Goal: Task Accomplishment & Management: Manage account settings

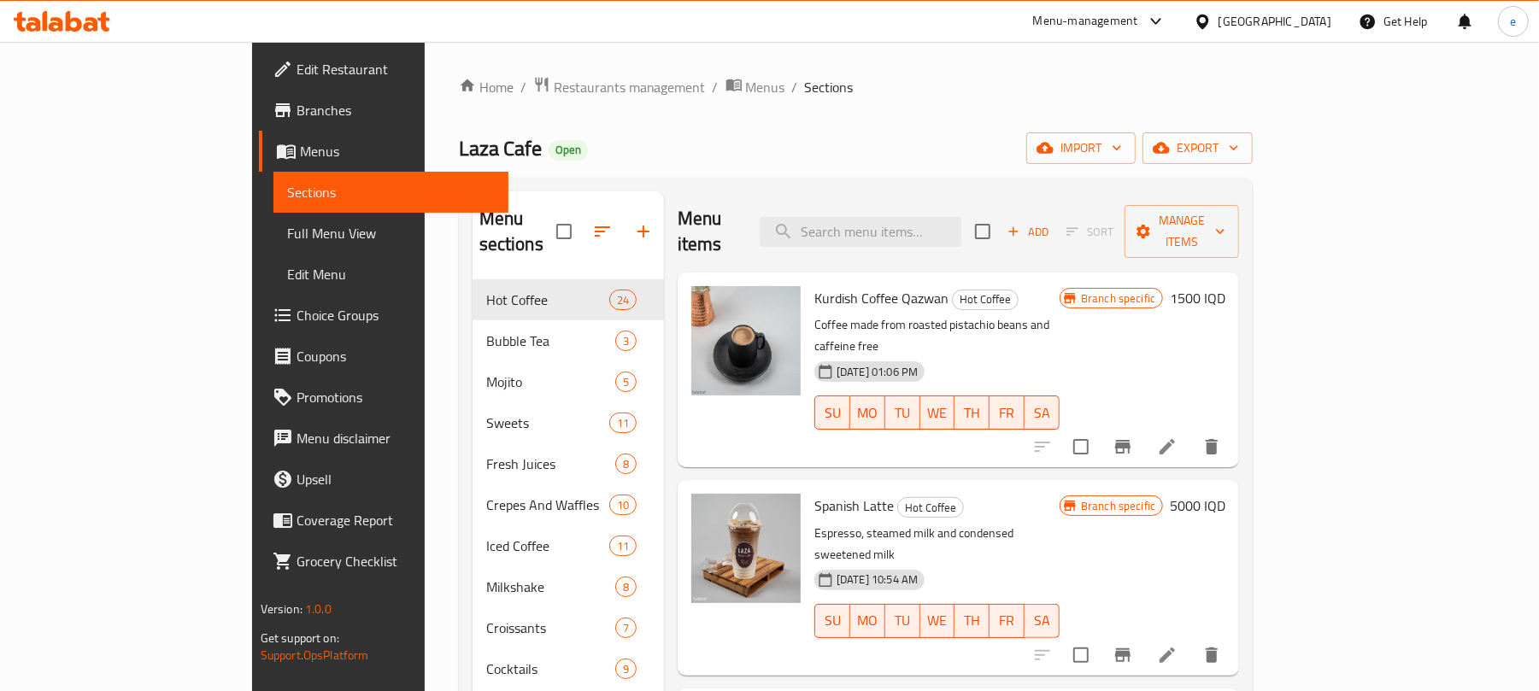
click at [91, 27] on icon at bounding box center [62, 21] width 97 height 21
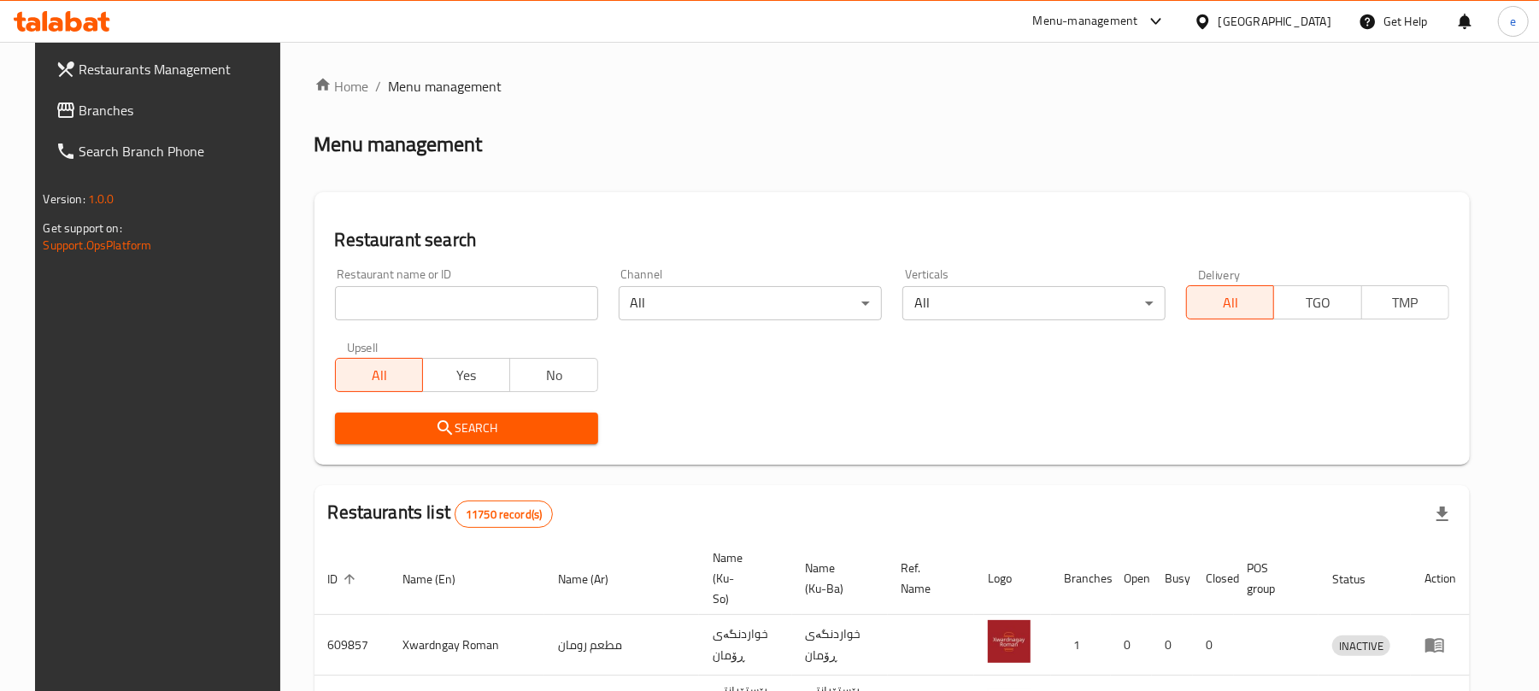
click at [79, 113] on span "Branches" at bounding box center [178, 110] width 199 height 21
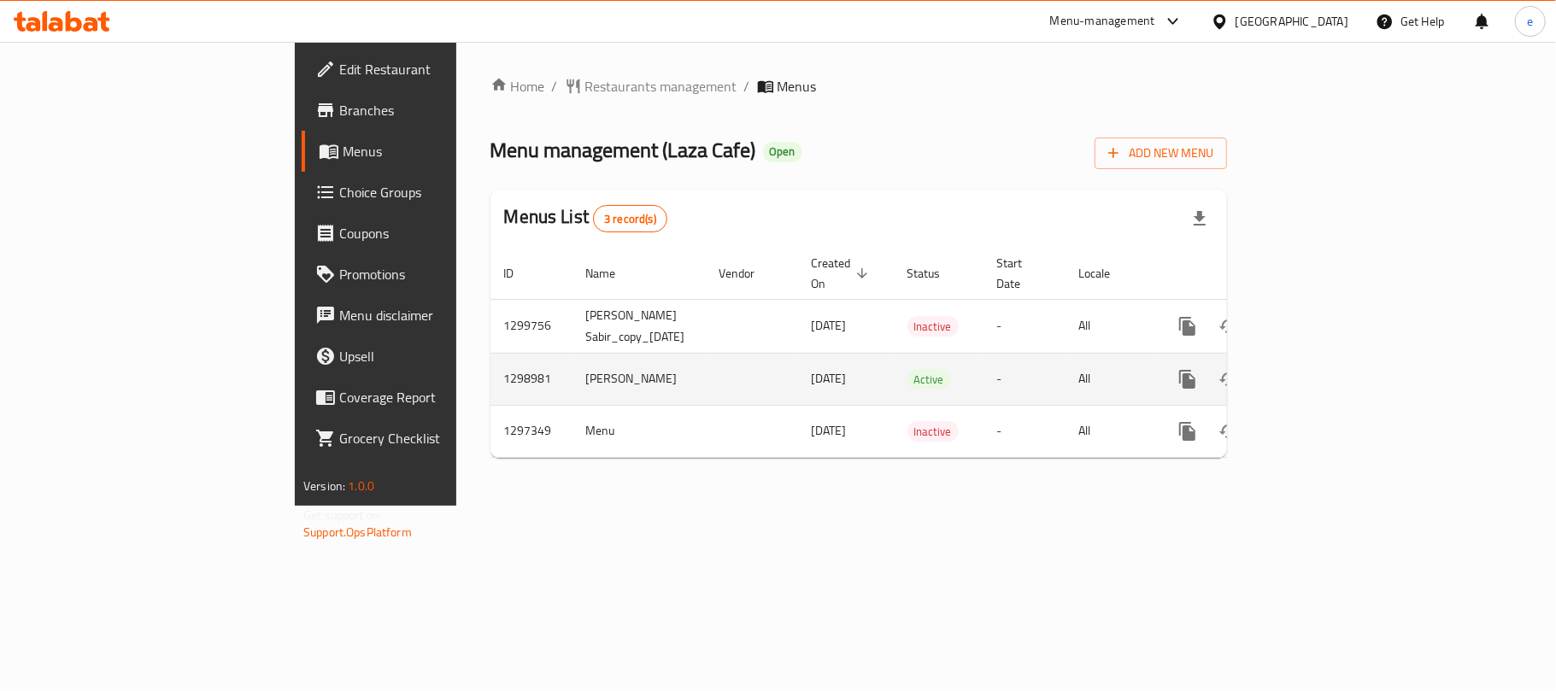
click at [1331, 359] on div "enhanced table" at bounding box center [1249, 379] width 164 height 41
click at [1321, 369] on icon "enhanced table" at bounding box center [1310, 379] width 21 height 21
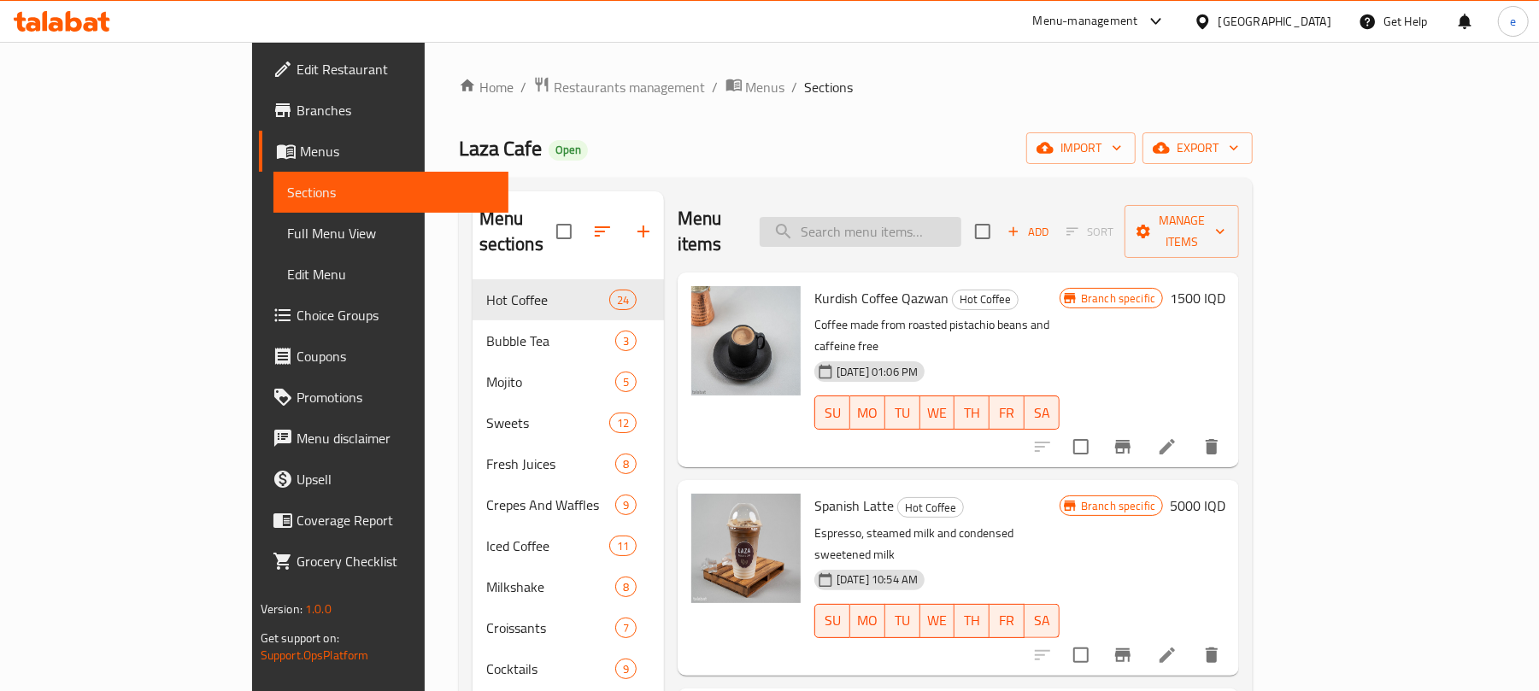
click at [961, 224] on input "search" at bounding box center [860, 232] width 202 height 30
paste input "Mango Bubble Tea"
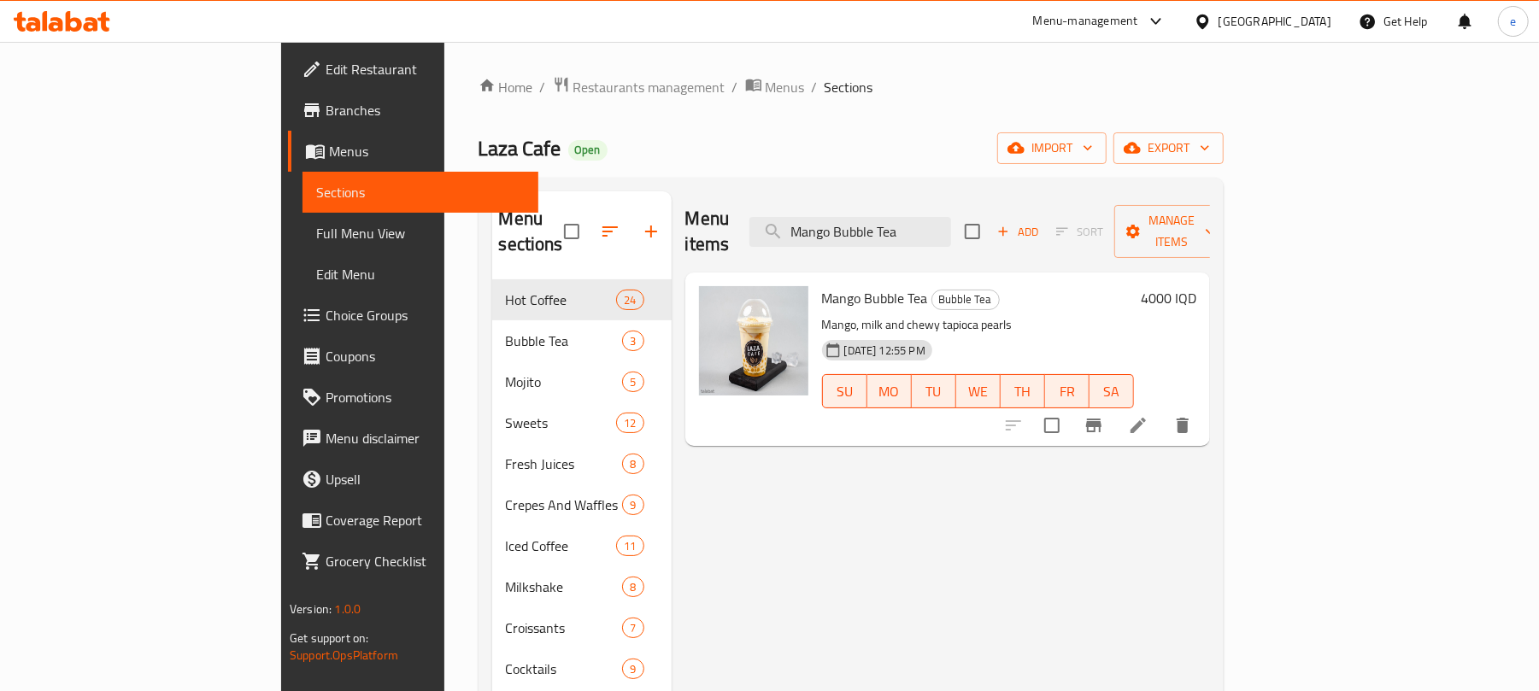
type input "Mango Bubble Tea"
click at [1162, 410] on li at bounding box center [1138, 425] width 48 height 31
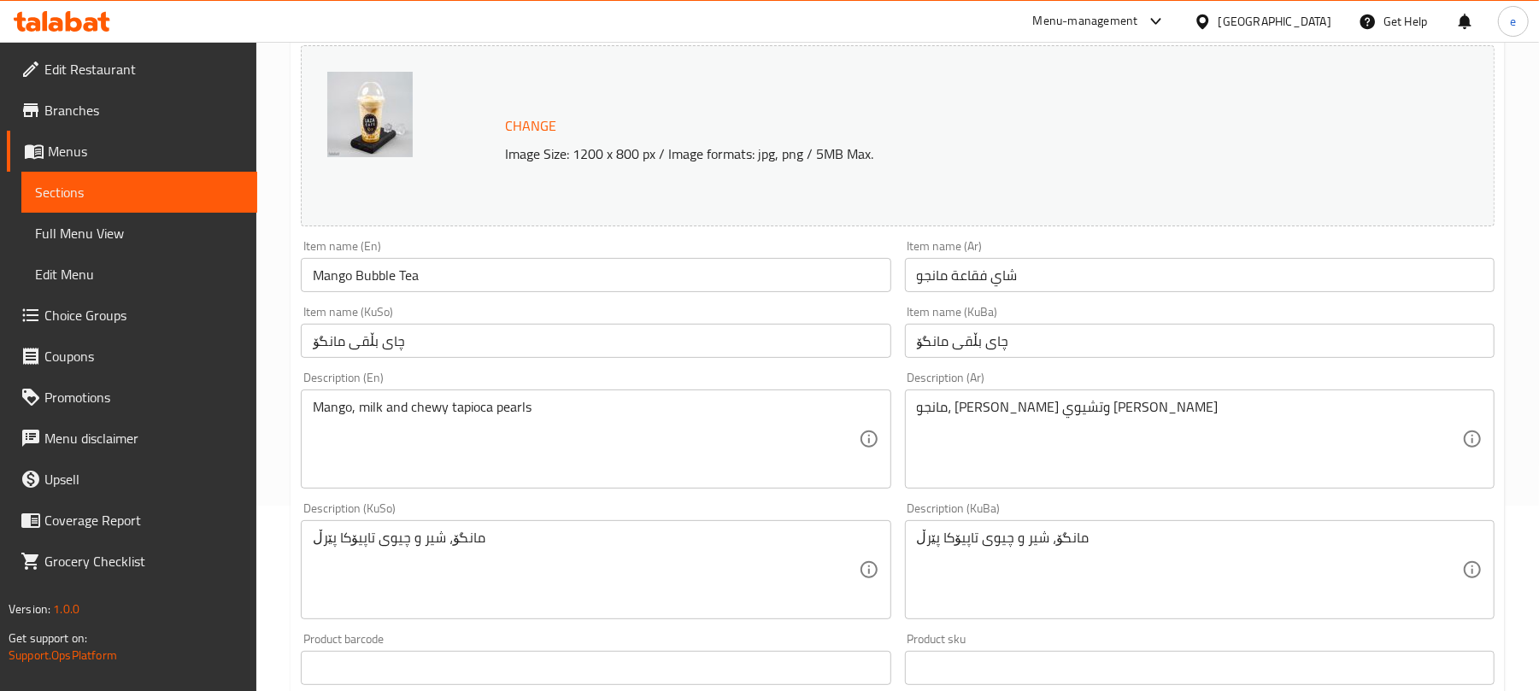
scroll to position [227, 0]
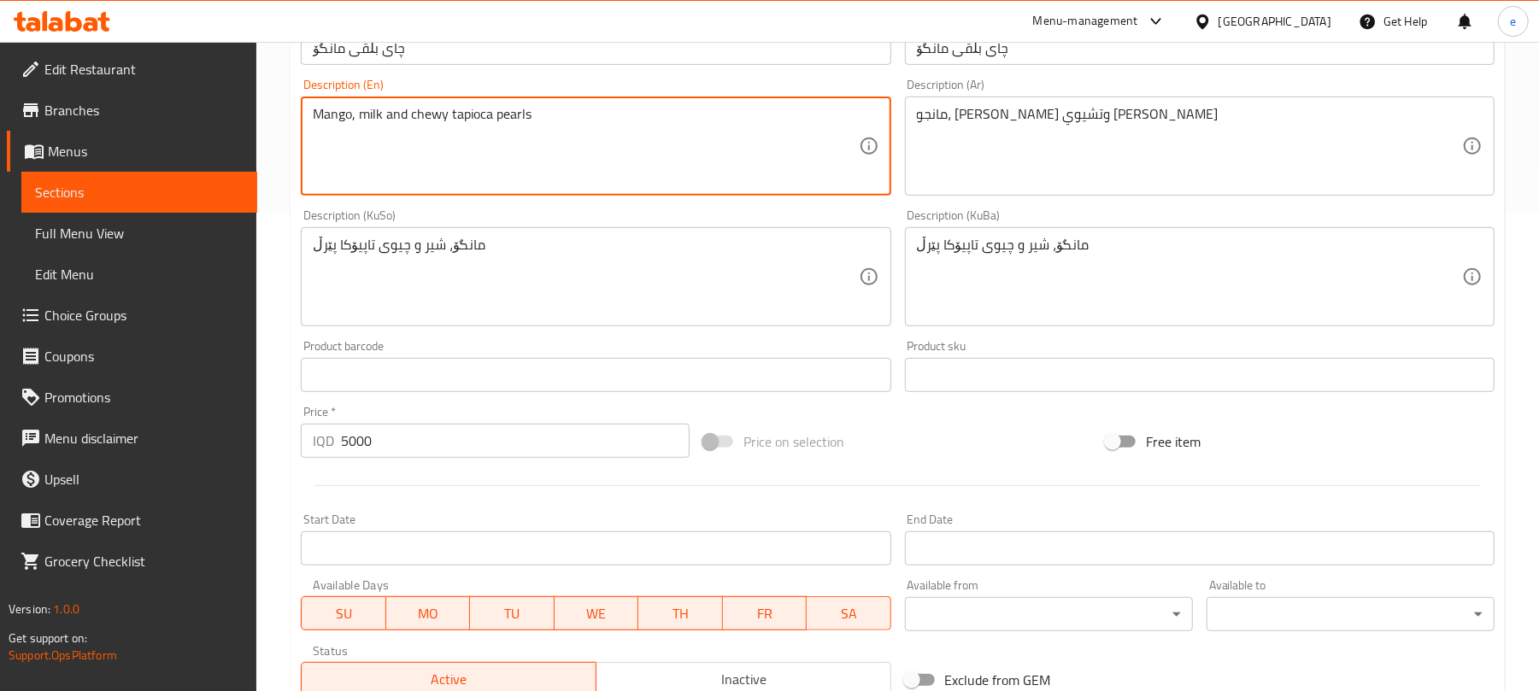
scroll to position [736, 0]
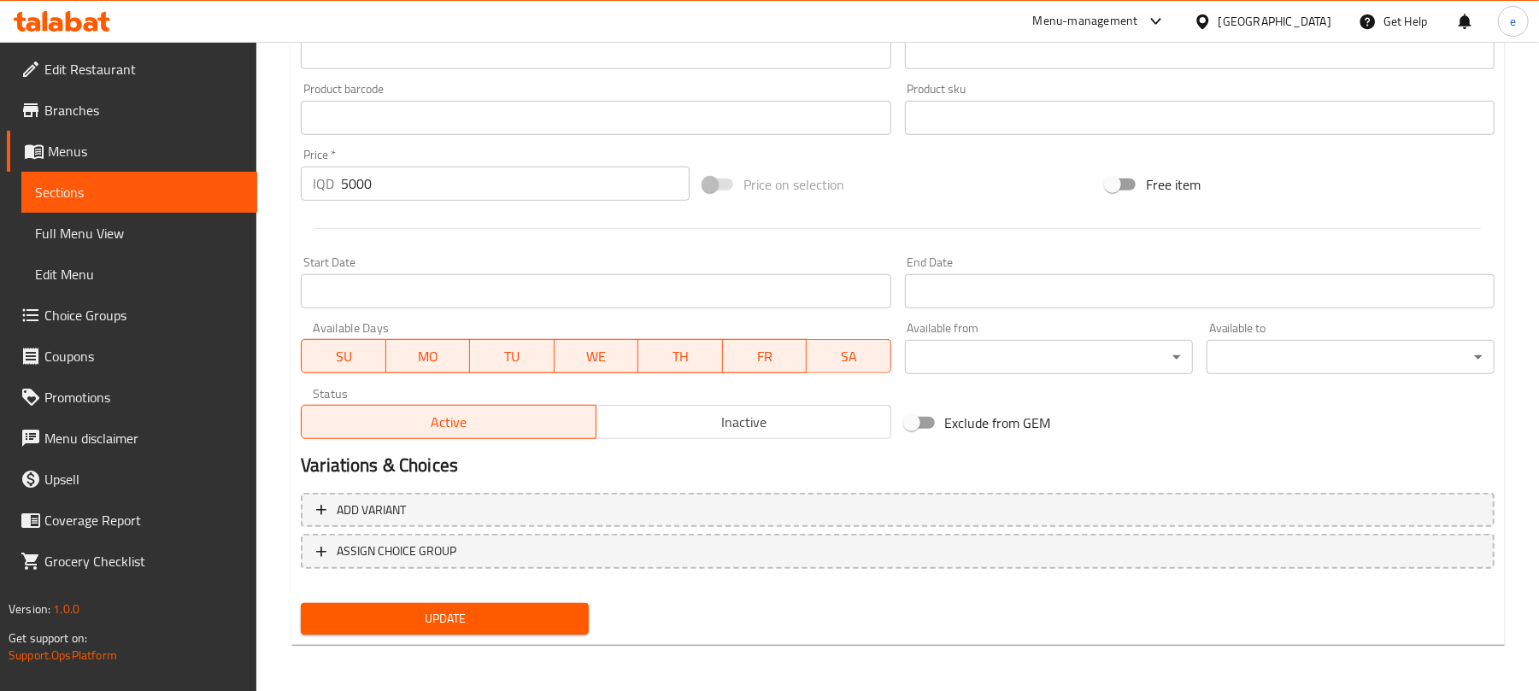
type textarea "Mango, milk and chewy tapioca pearls"
click at [492, 623] on span "Update" at bounding box center [444, 618] width 261 height 21
click at [73, 198] on span "Sections" at bounding box center [139, 192] width 208 height 21
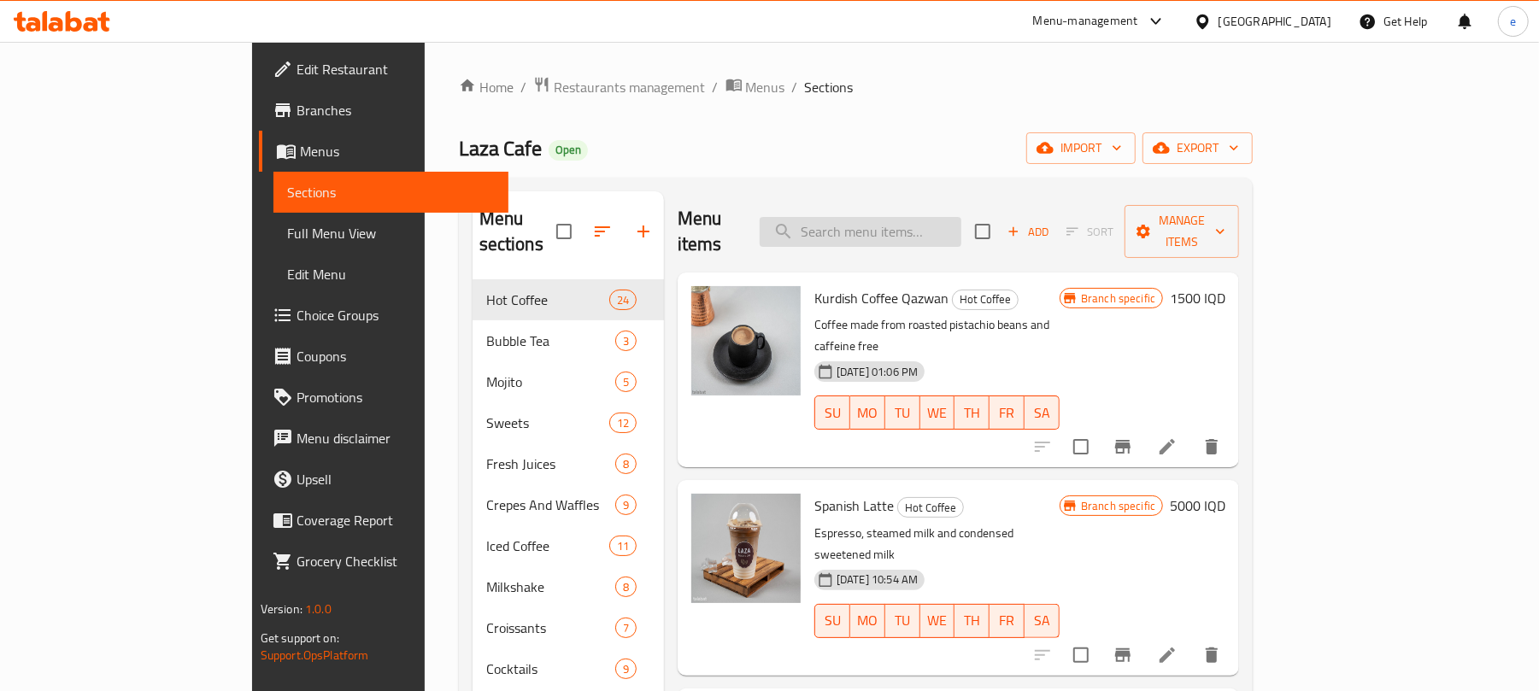
click at [921, 217] on input "search" at bounding box center [860, 232] width 202 height 30
paste input "Blueberry Bubble Tea"
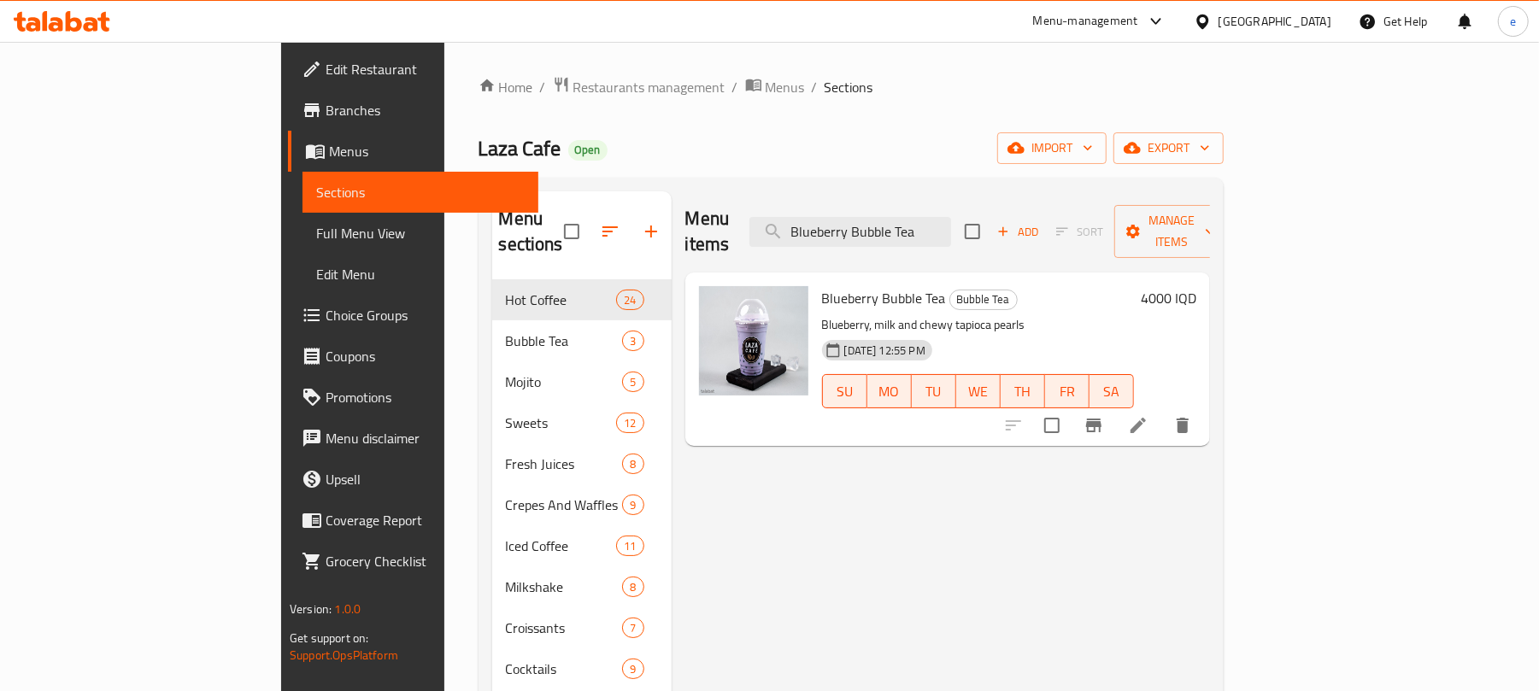
type input "Blueberry Bubble Tea"
click at [1162, 410] on li at bounding box center [1138, 425] width 48 height 31
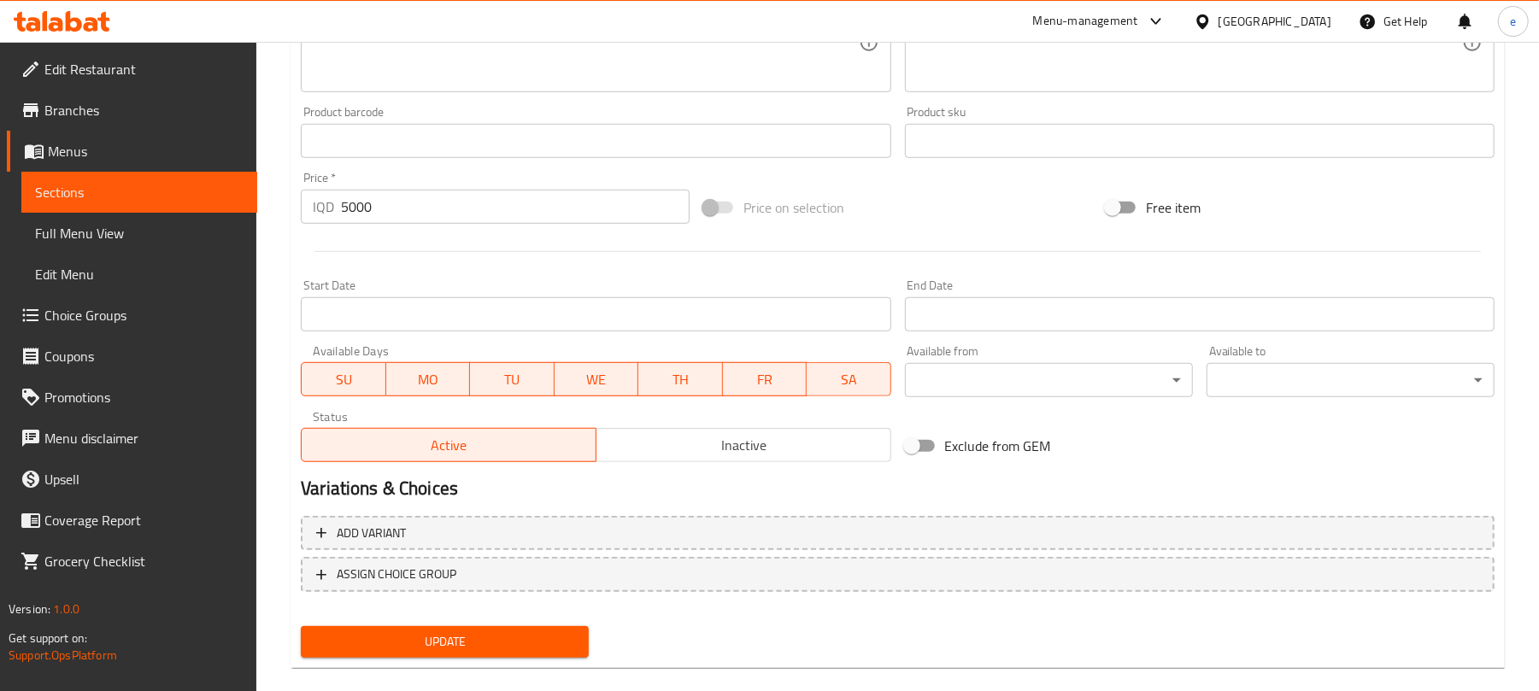
scroll to position [736, 0]
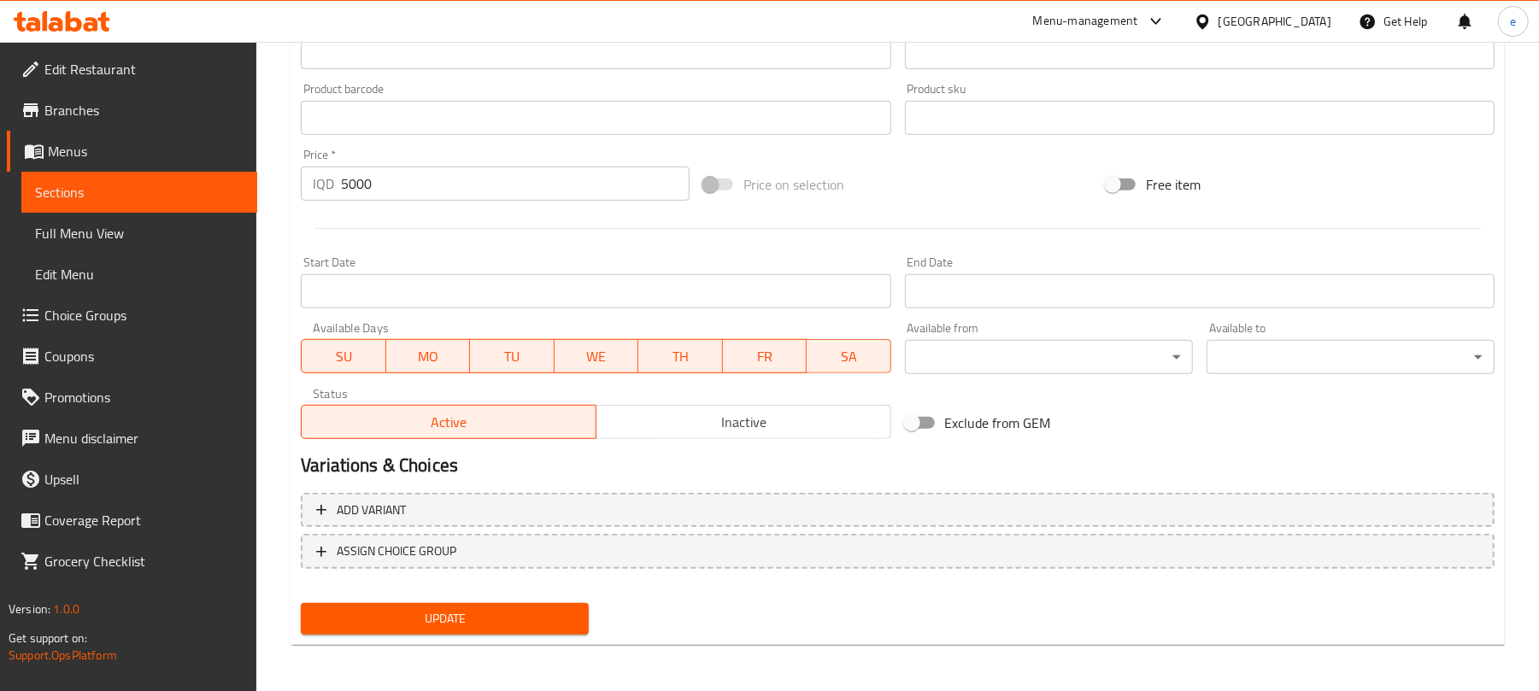
type textarea "Blueberry, milk and chewy tapioca pearls"
click at [562, 616] on span "Update" at bounding box center [444, 618] width 261 height 21
click at [173, 196] on span "Sections" at bounding box center [139, 192] width 208 height 21
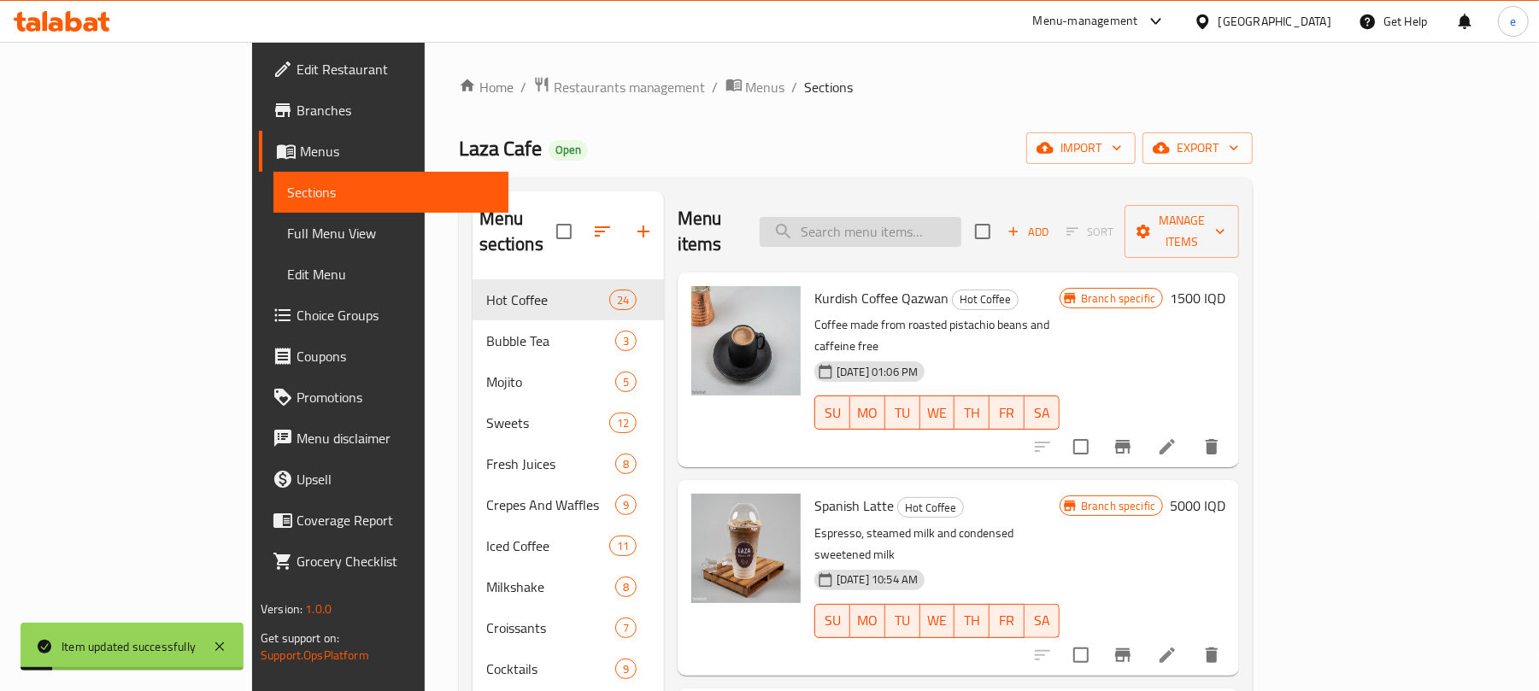
click at [933, 220] on input "search" at bounding box center [860, 232] width 202 height 30
paste input "Strawberry Bubble Tea"
type input "Strawberry Bubble Tea"
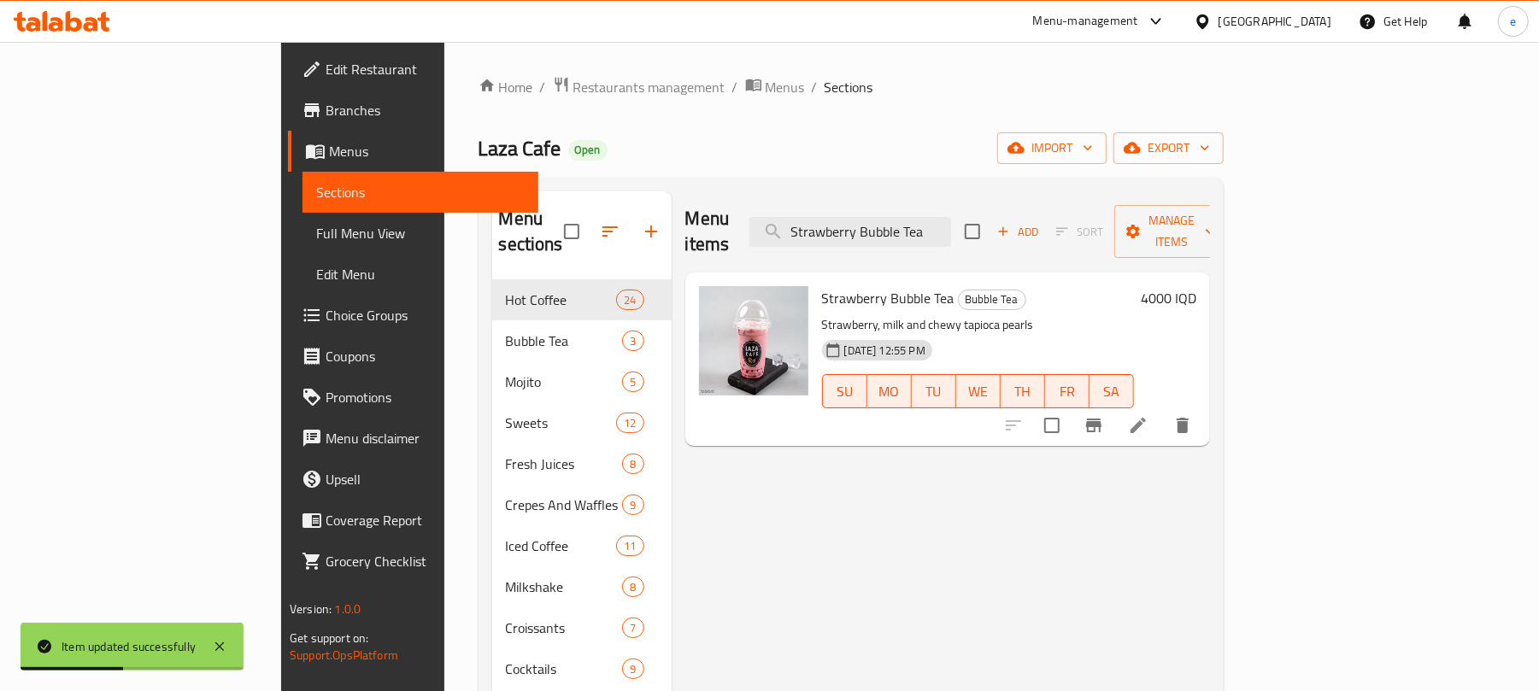
click at [1148, 415] on icon at bounding box center [1138, 425] width 21 height 21
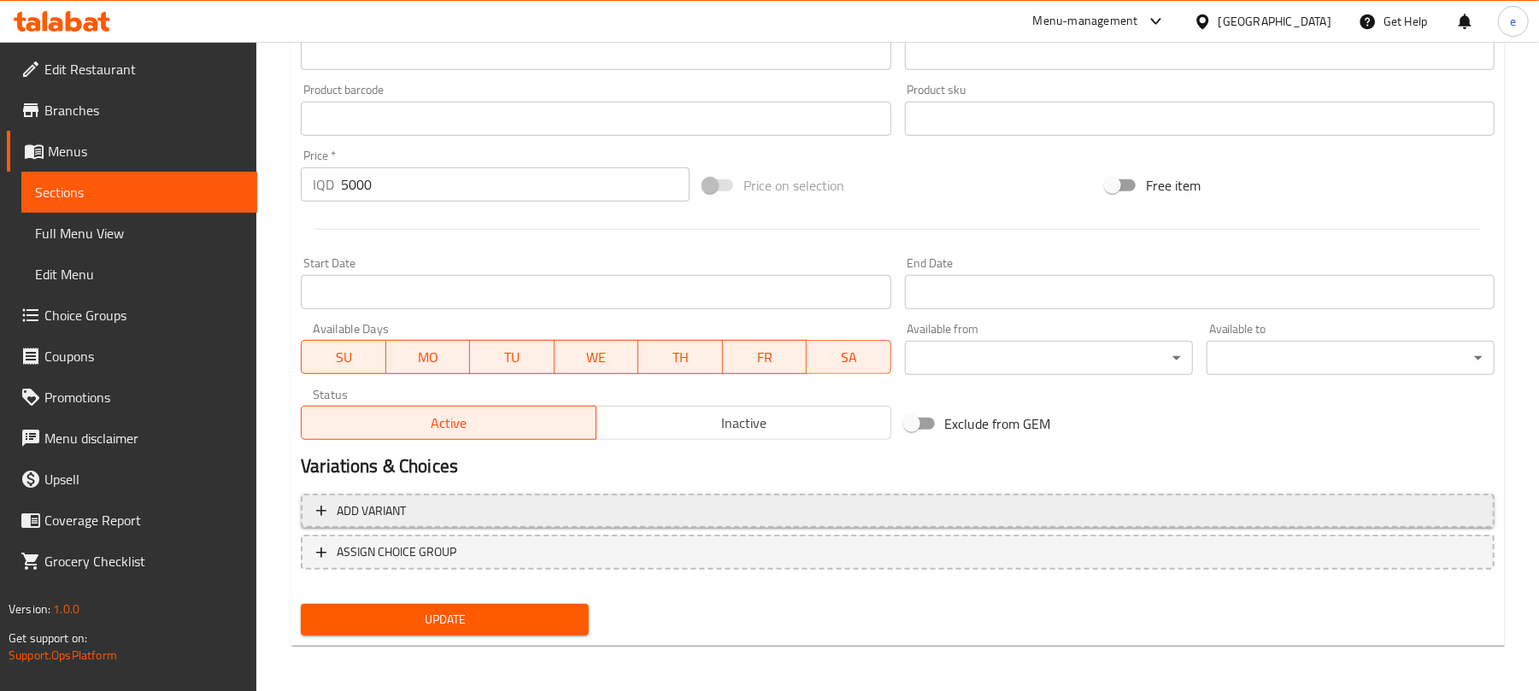
scroll to position [736, 0]
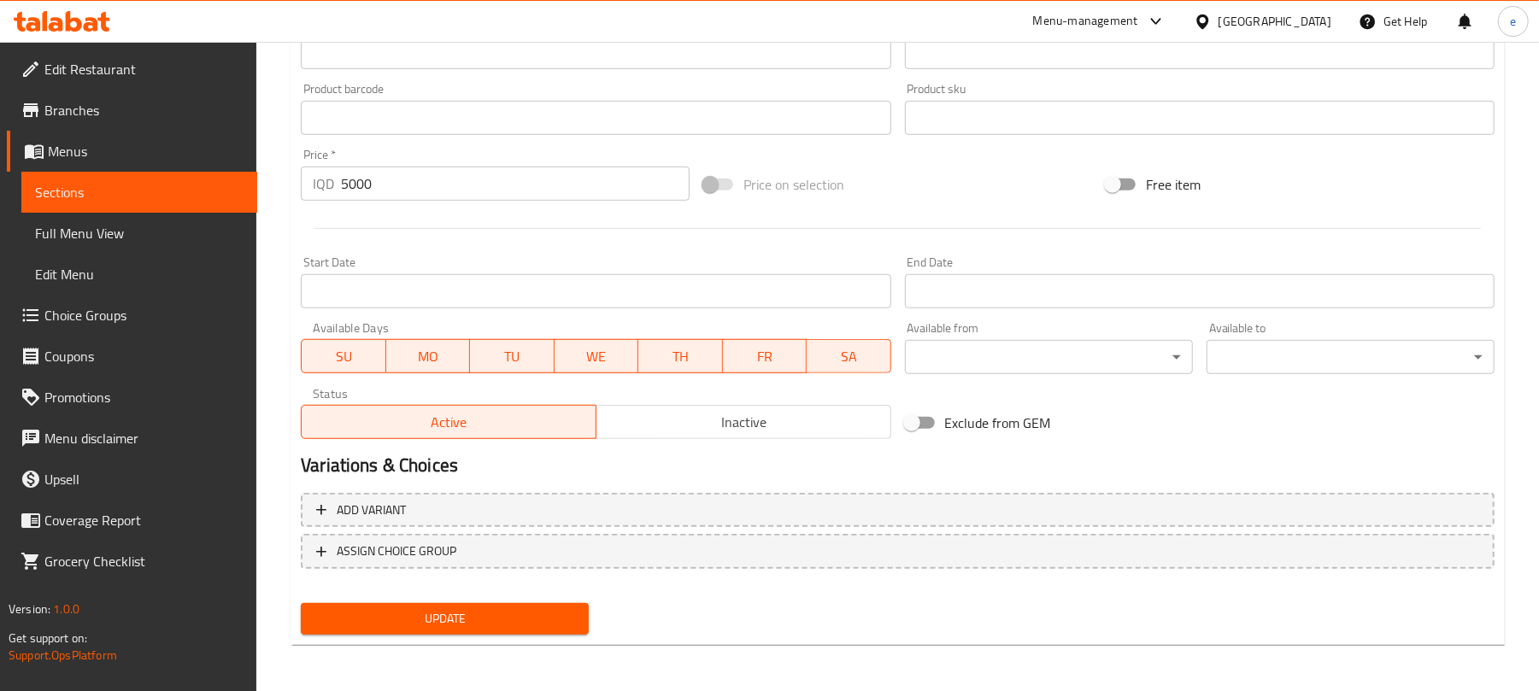
type textarea "Strawberry, milk and chewy tapioca pearls"
click at [543, 610] on span "Update" at bounding box center [444, 618] width 261 height 21
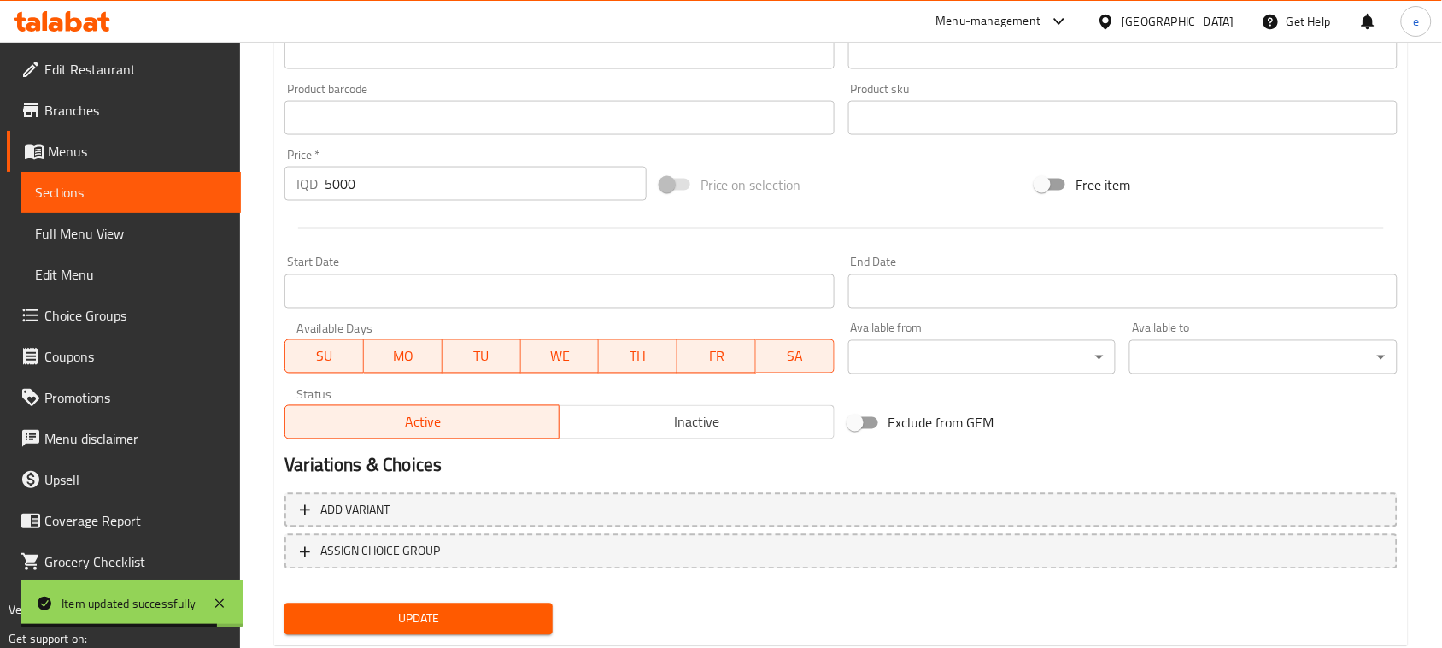
click at [129, 195] on span "Sections" at bounding box center [131, 192] width 192 height 21
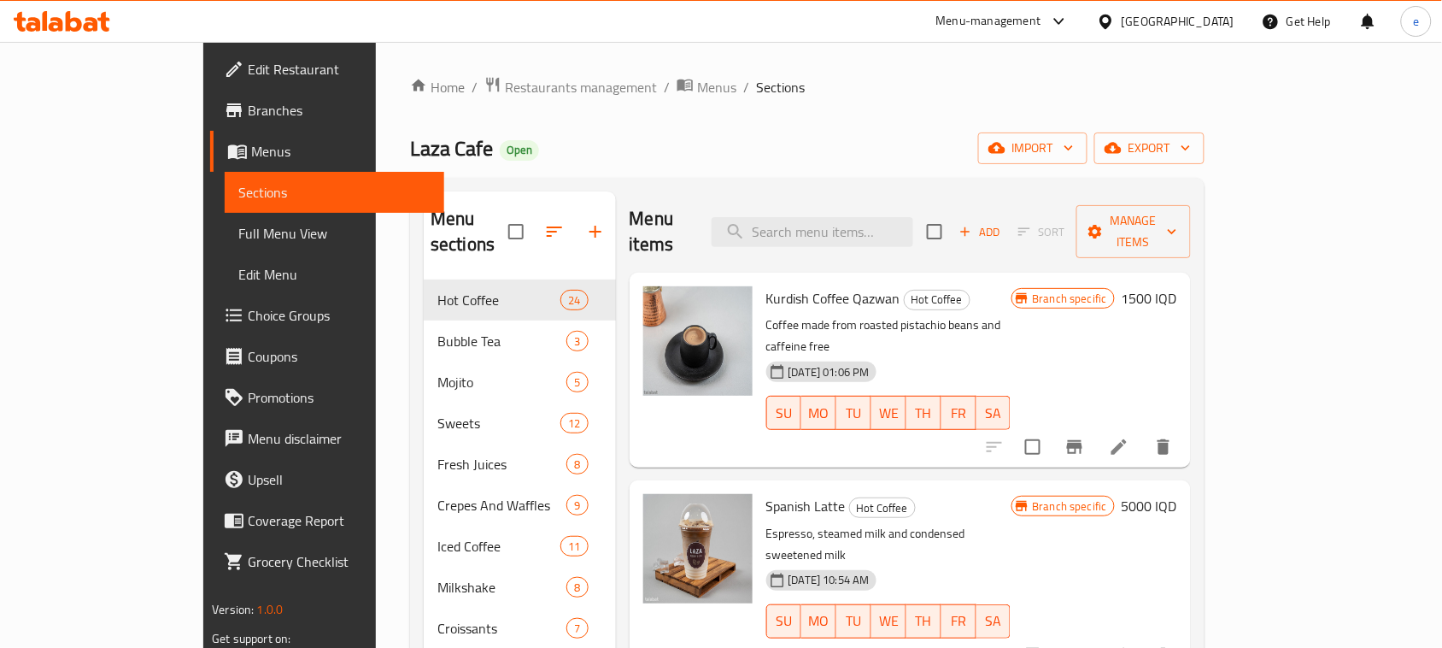
click at [877, 237] on div "Menu items Add Sort Manage items" at bounding box center [910, 231] width 561 height 81
click at [880, 228] on input "search" at bounding box center [813, 232] width 202 height 30
paste input "Blue Pina Colada"
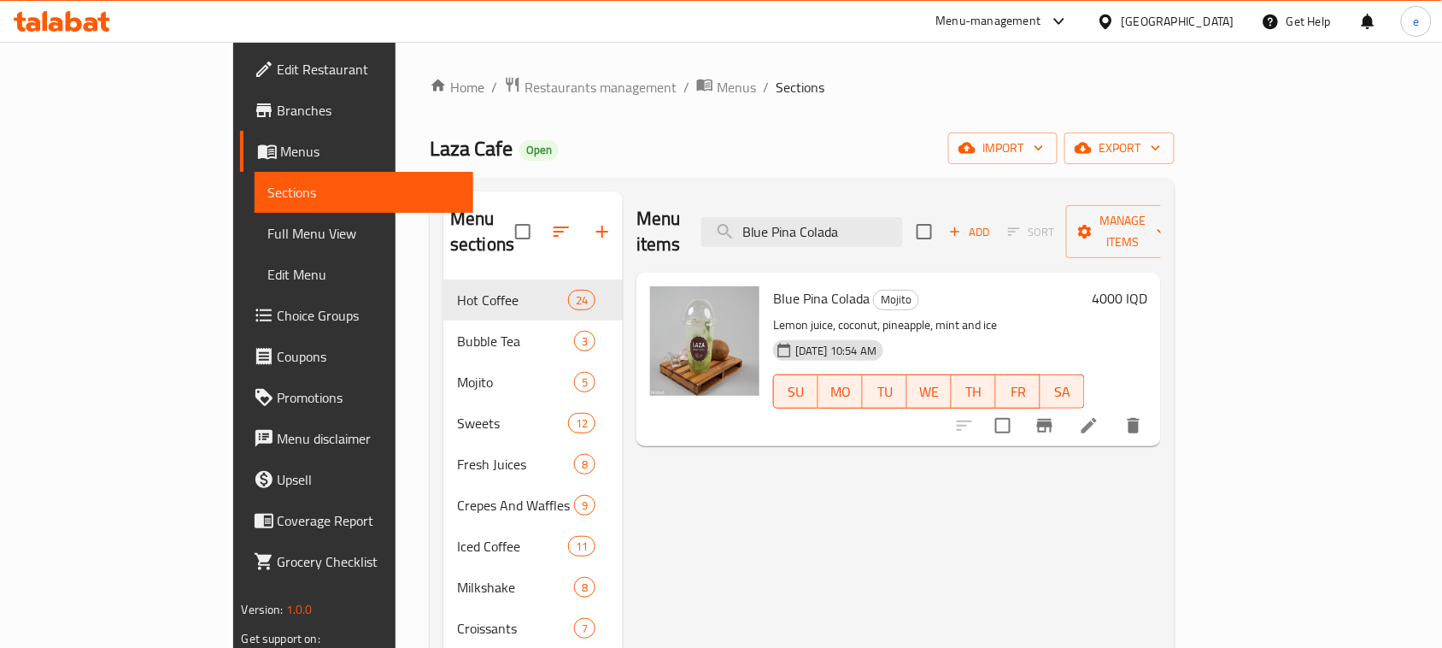
type input "Blue Pina Colada"
click at [1154, 419] on div at bounding box center [1049, 425] width 210 height 41
click at [1100, 415] on icon at bounding box center [1089, 425] width 21 height 21
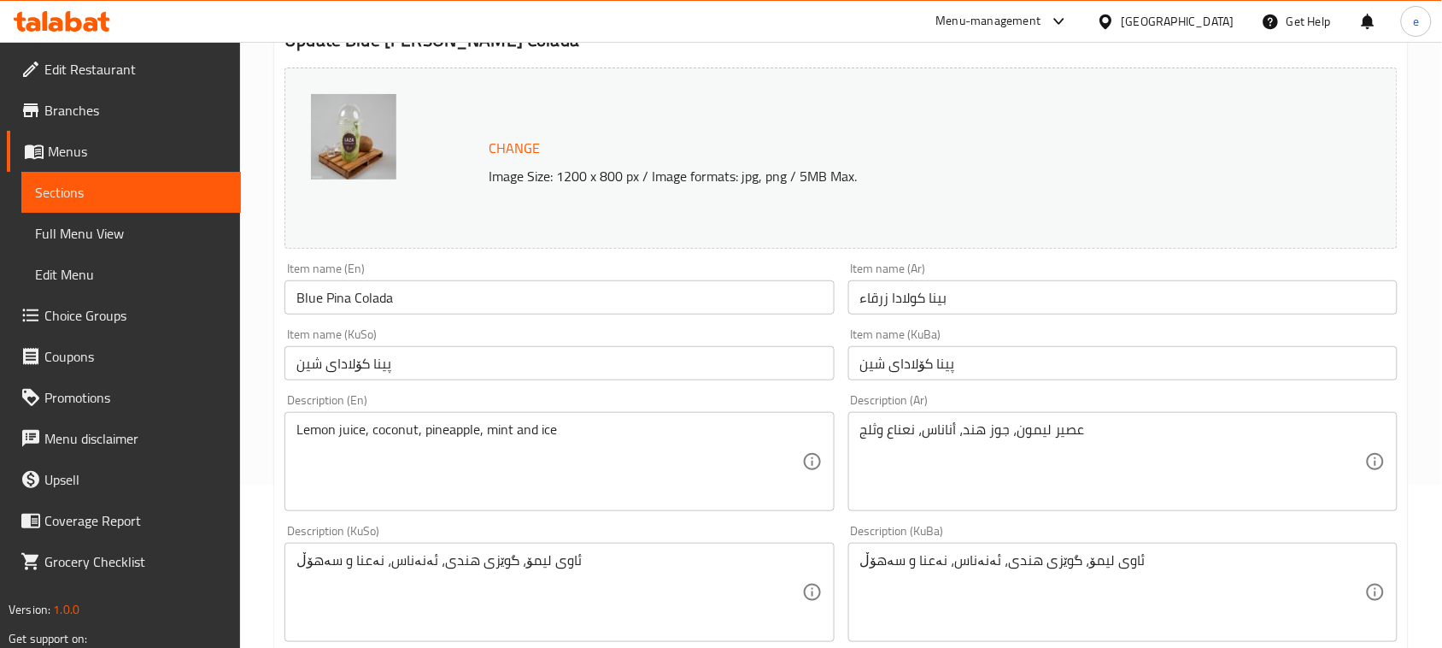
scroll to position [214, 0]
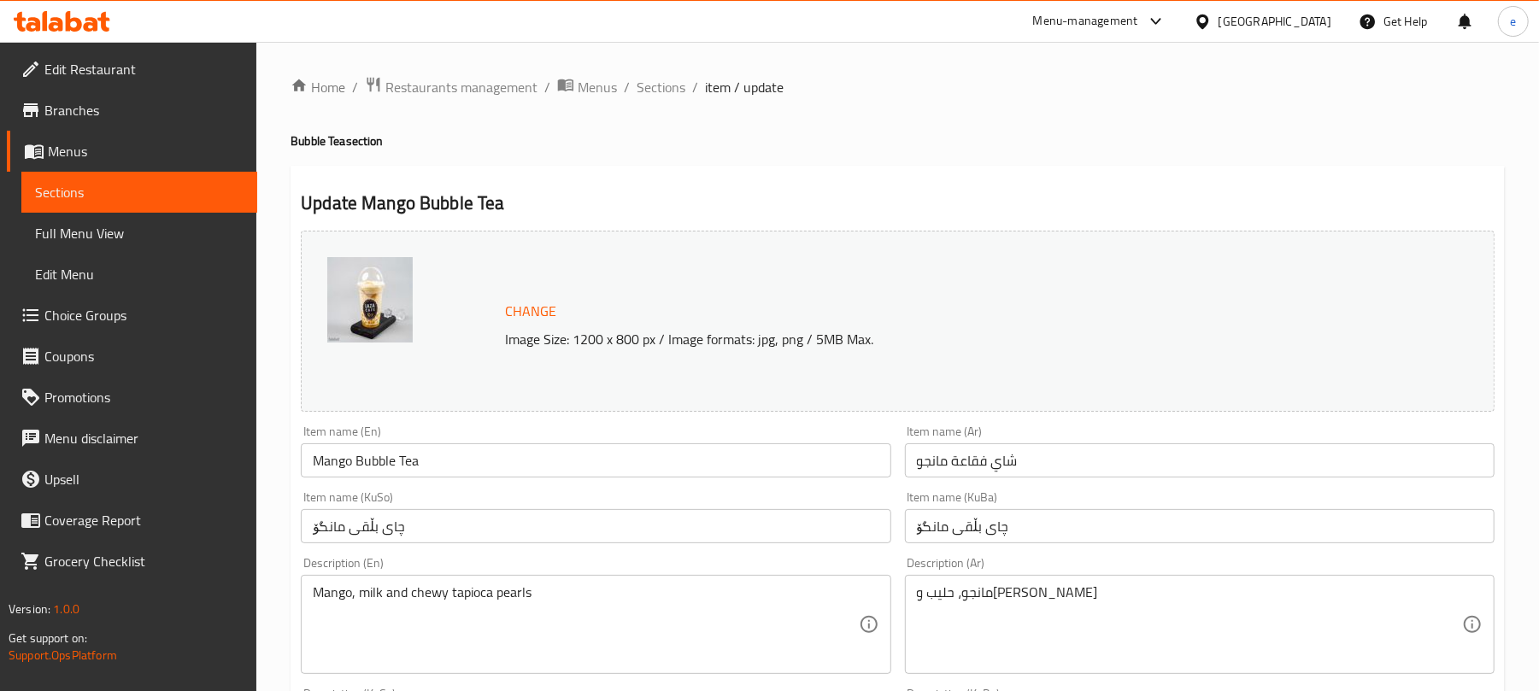
click at [93, 223] on span "Full Menu View" at bounding box center [139, 233] width 208 height 21
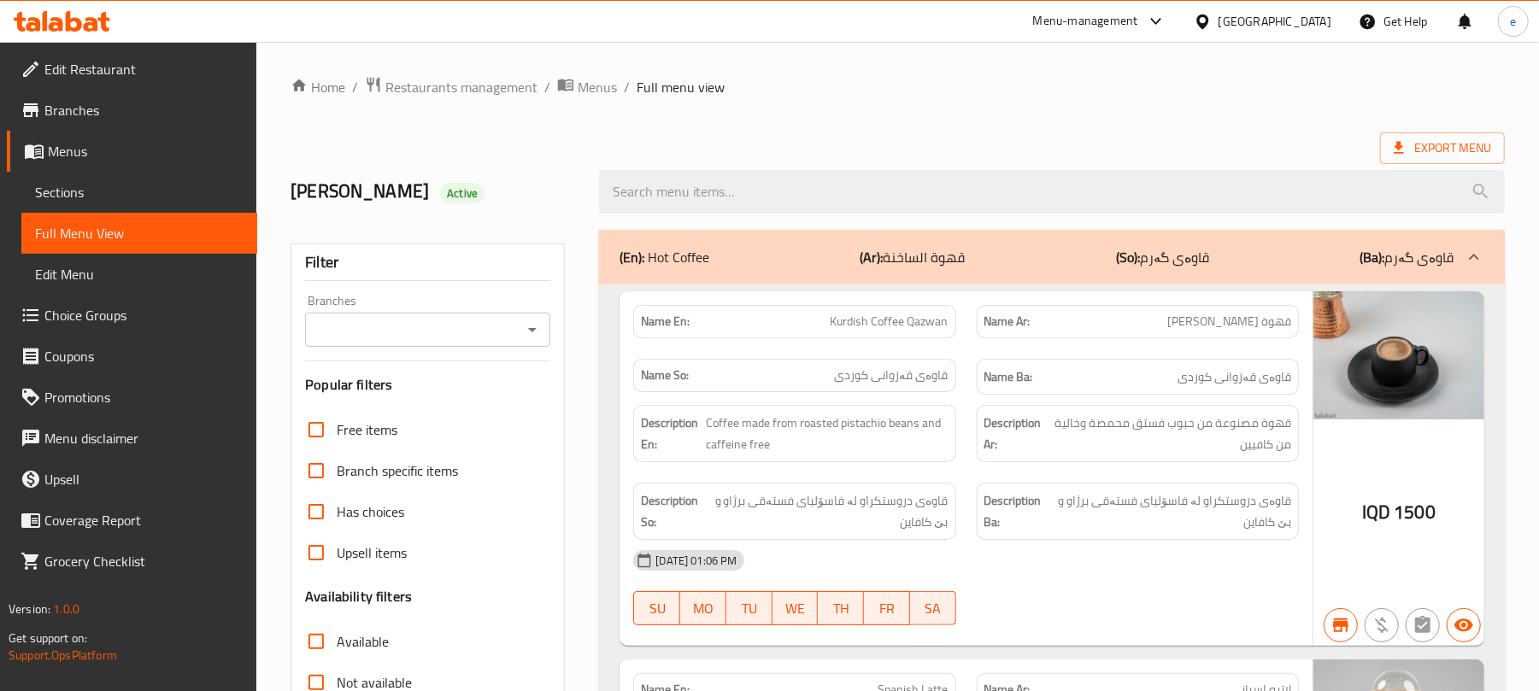
click at [527, 325] on icon "Open" at bounding box center [532, 330] width 21 height 21
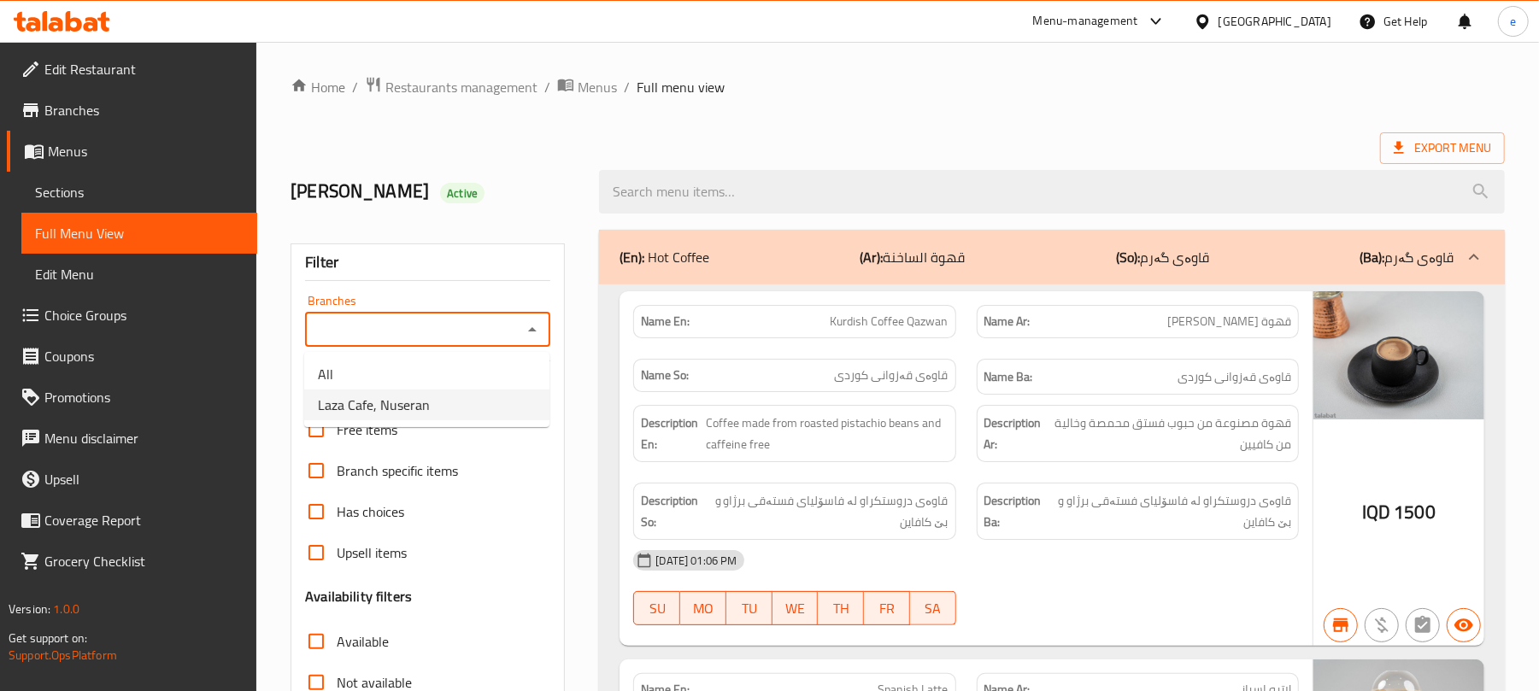
click at [445, 405] on li "Laza Cafe, Nuseran" at bounding box center [426, 405] width 245 height 31
type input "Laza Cafe, Nuseran"
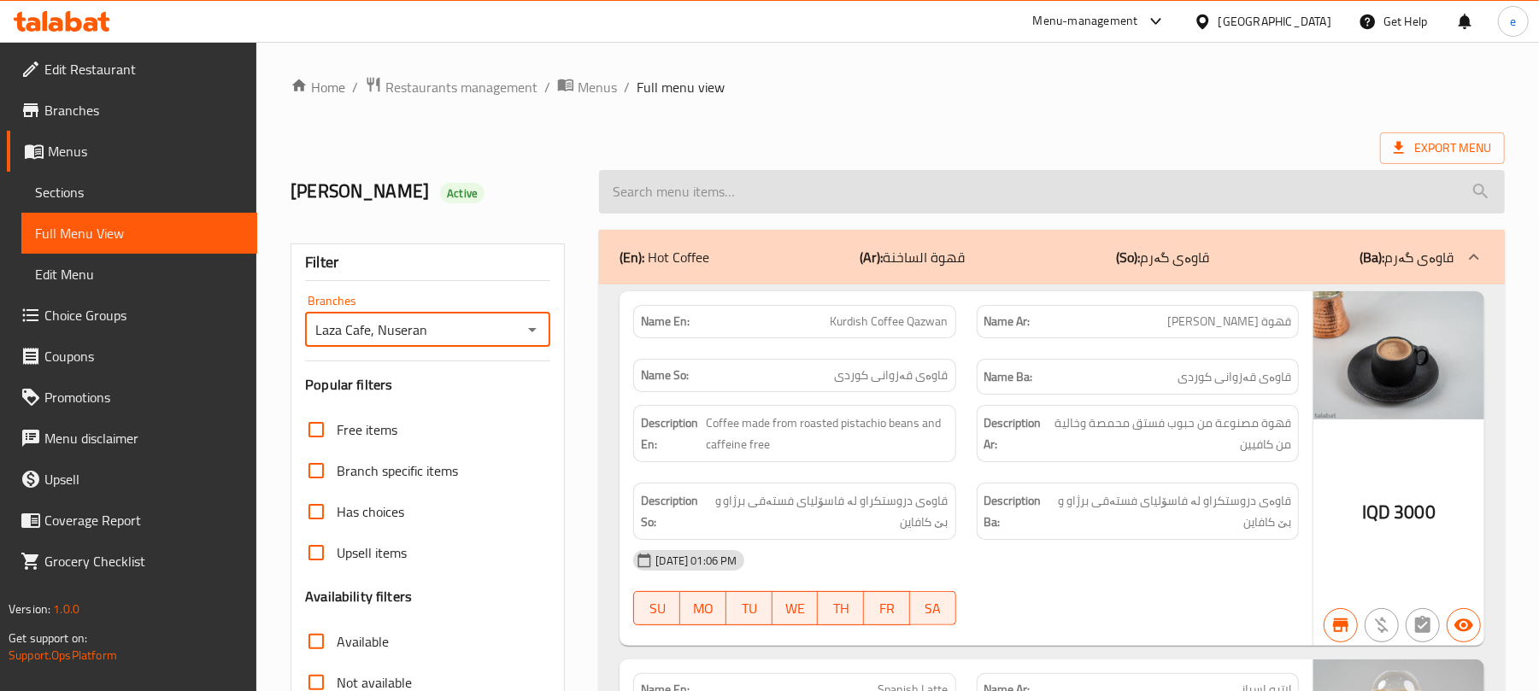
click at [769, 190] on input "search" at bounding box center [1052, 192] width 906 height 44
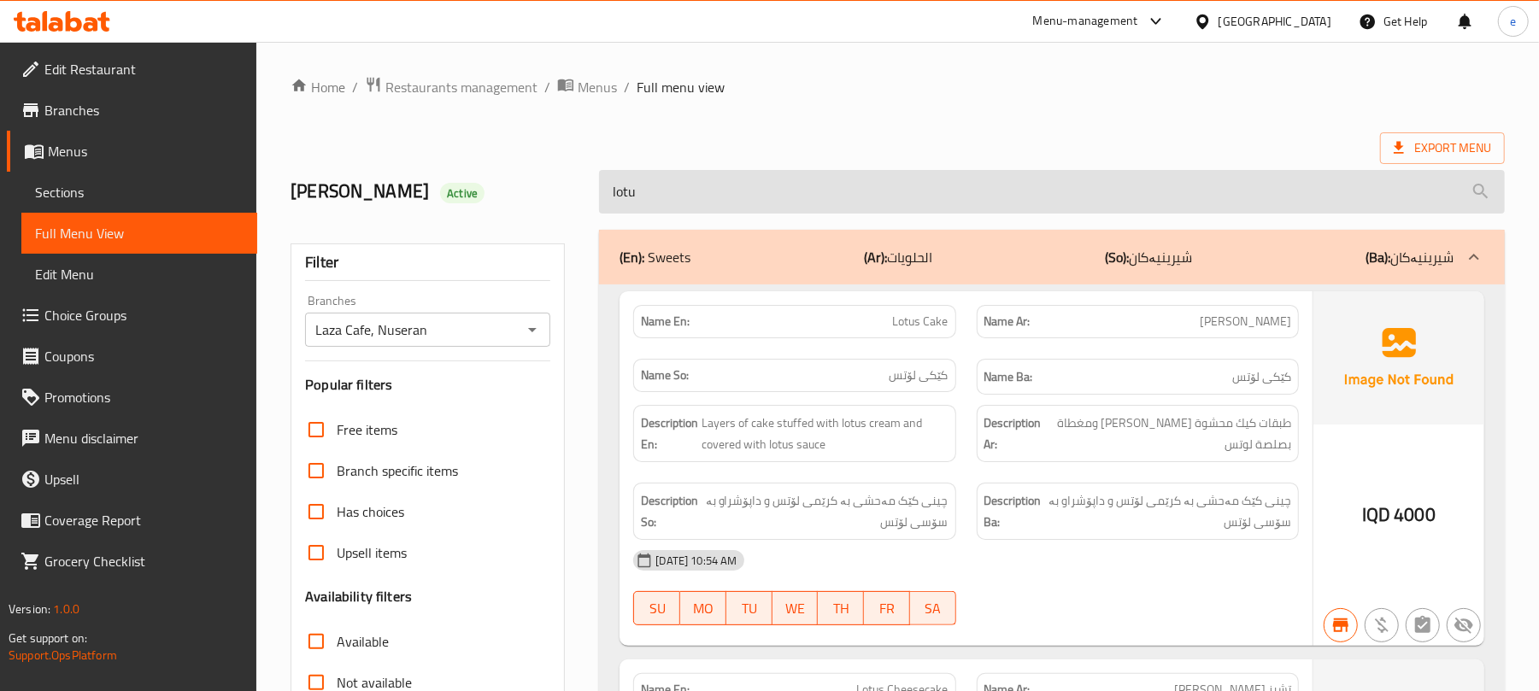
click at [649, 176] on input "lotu" at bounding box center [1052, 192] width 906 height 44
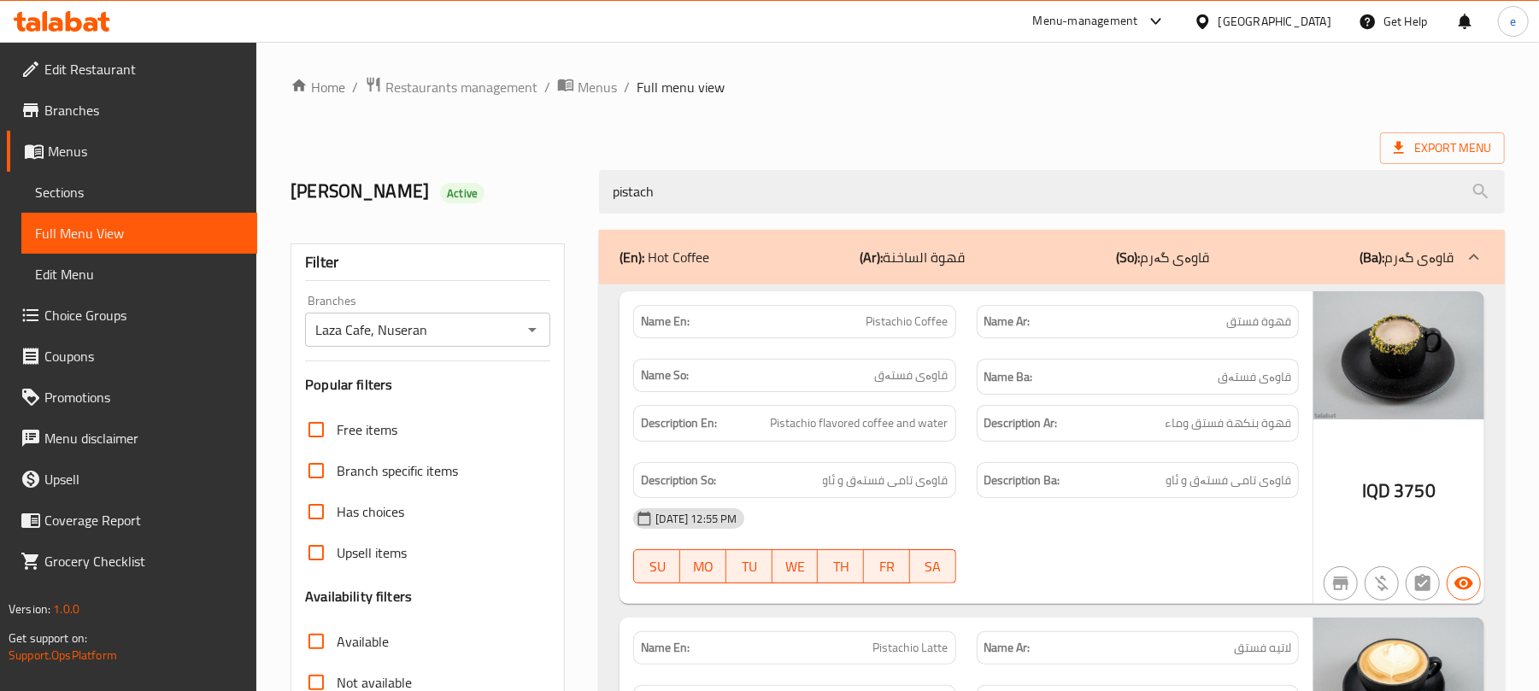
click at [902, 320] on span "Pistachio Coffee" at bounding box center [907, 322] width 82 height 18
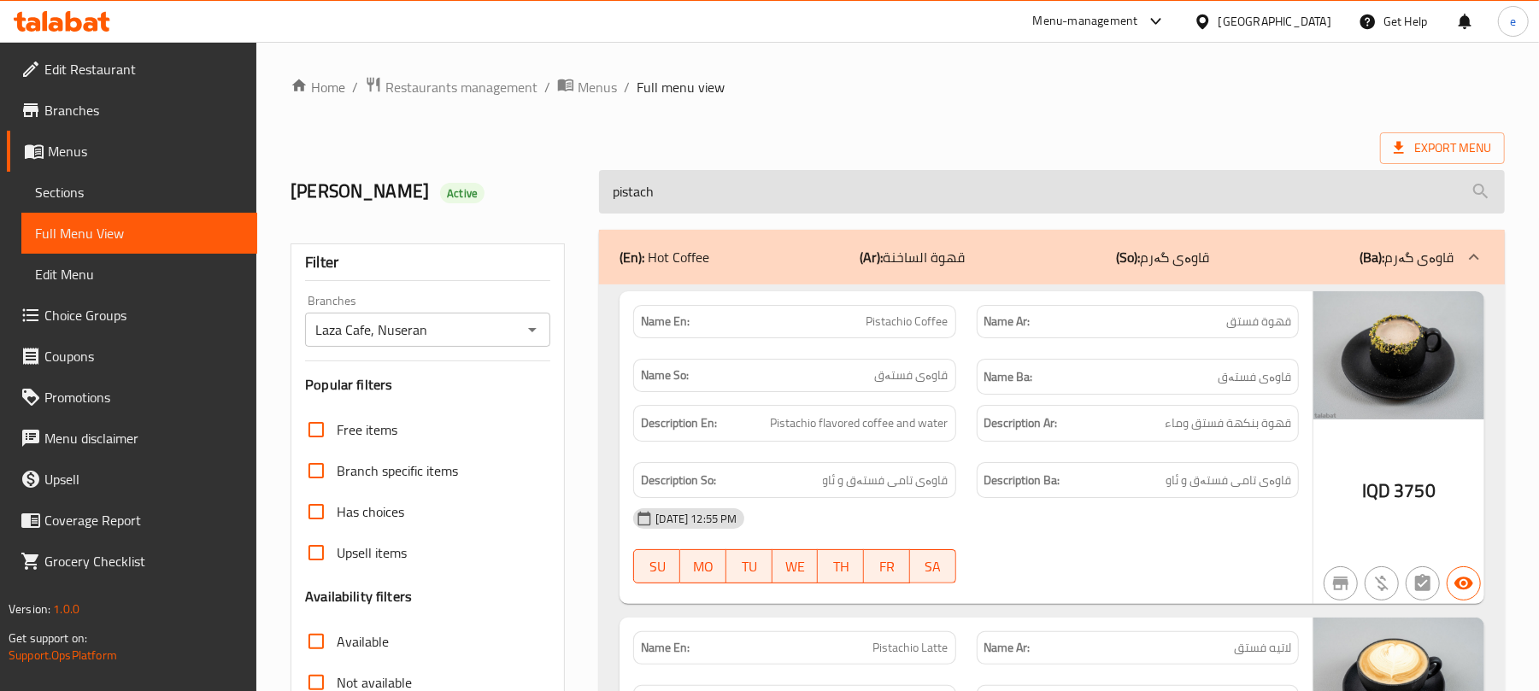
click at [689, 195] on input "pistach" at bounding box center [1052, 192] width 906 height 44
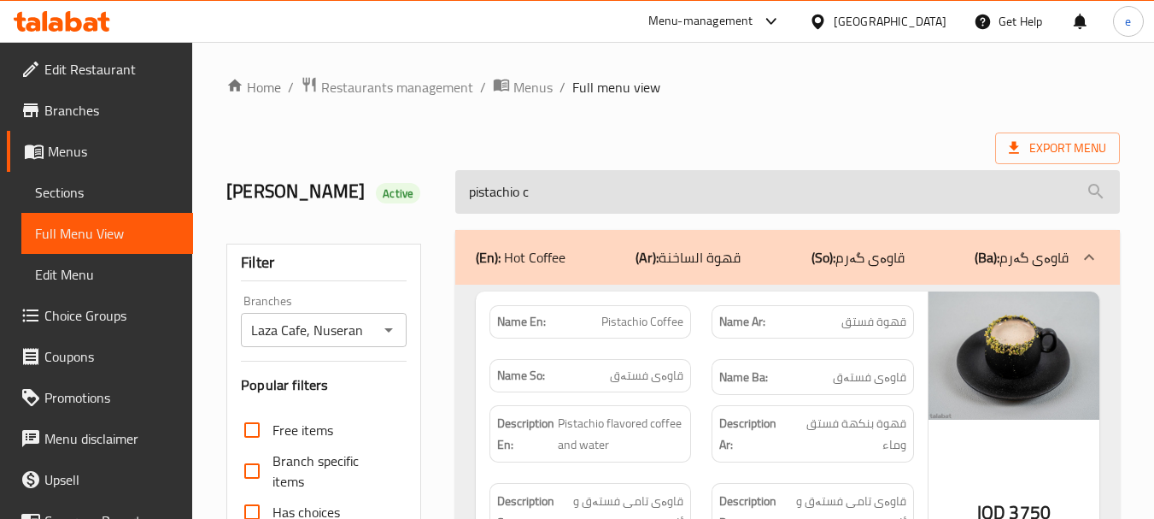
click at [546, 185] on input "pistachio c" at bounding box center [787, 192] width 665 height 44
paste input "Lotus Waffle"
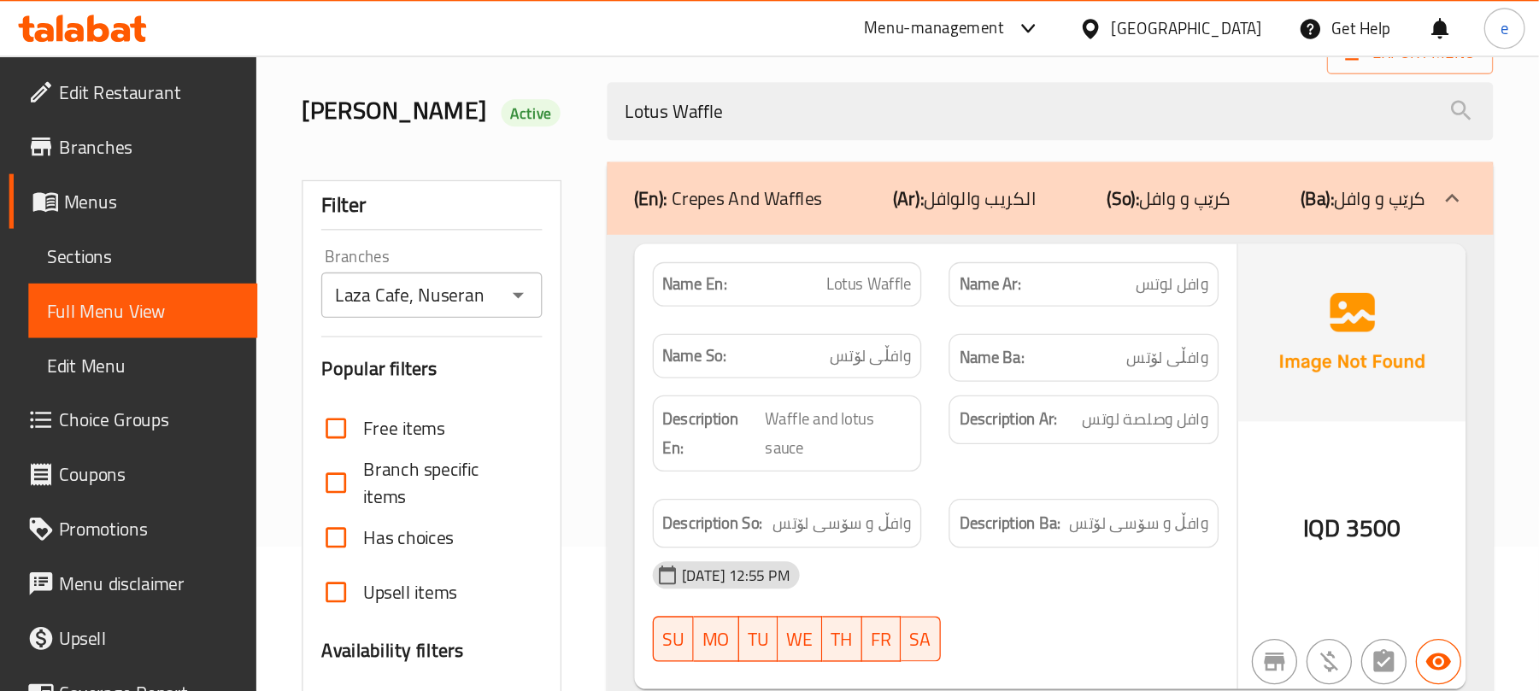
scroll to position [171, 0]
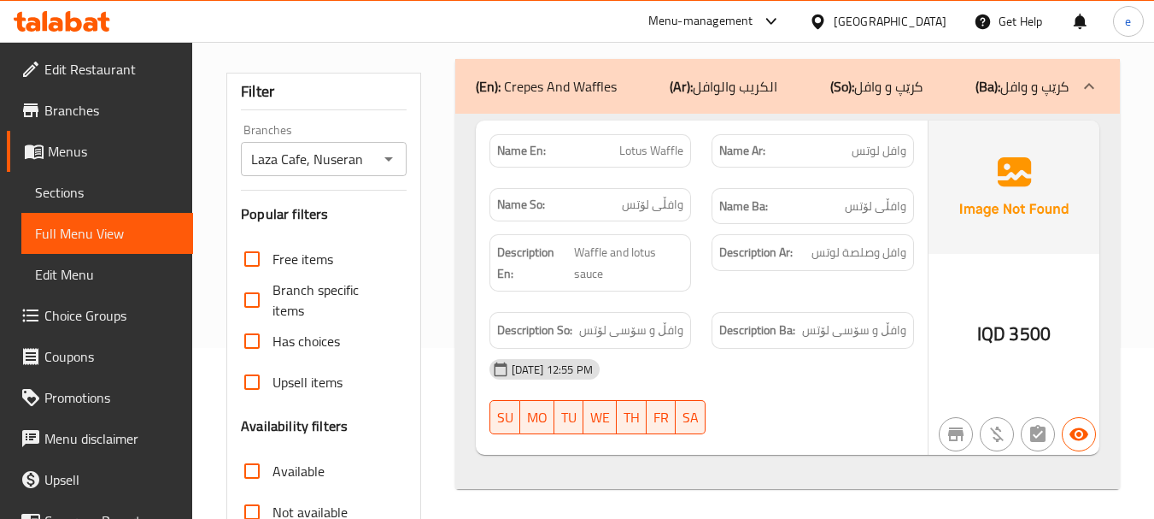
type input "Lotus Waffle"
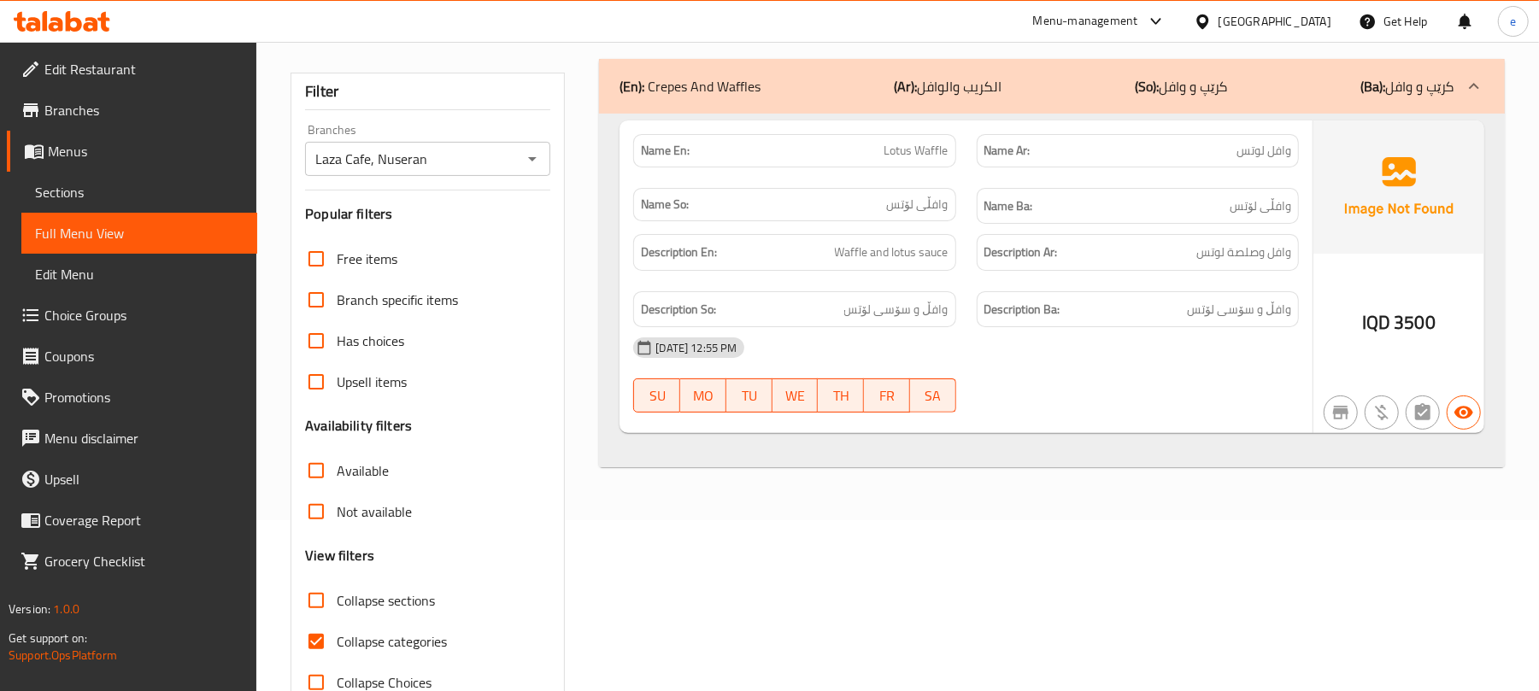
click at [73, 19] on icon at bounding box center [74, 21] width 16 height 21
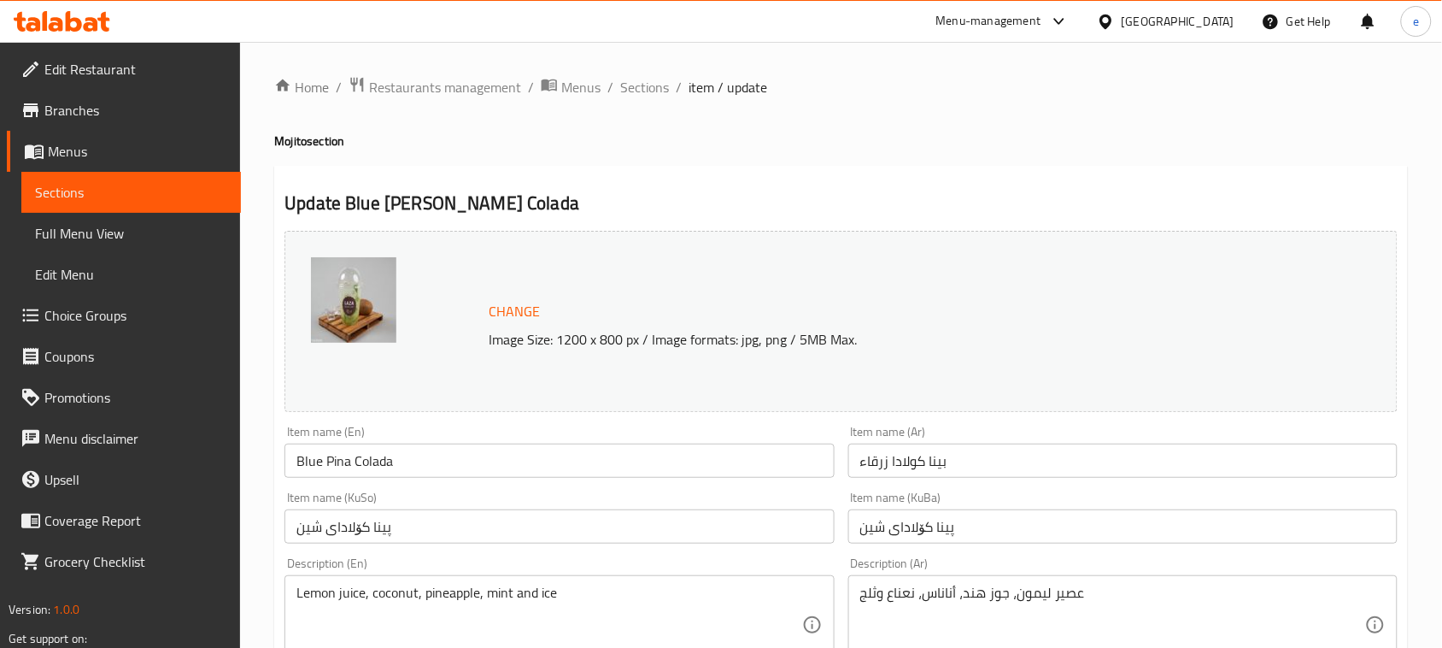
click at [162, 198] on span "Sections" at bounding box center [131, 192] width 192 height 21
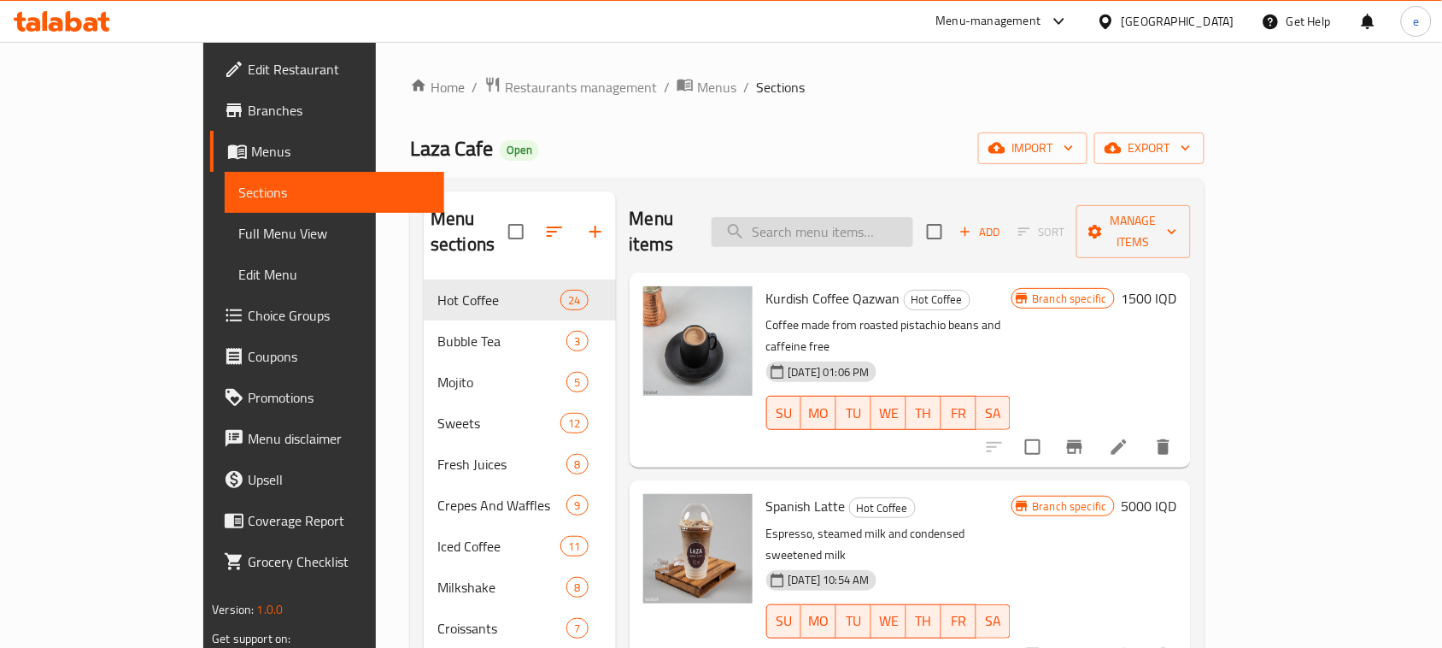
click at [899, 226] on input "search" at bounding box center [813, 232] width 202 height 30
paste input "Blue Pina Colada"
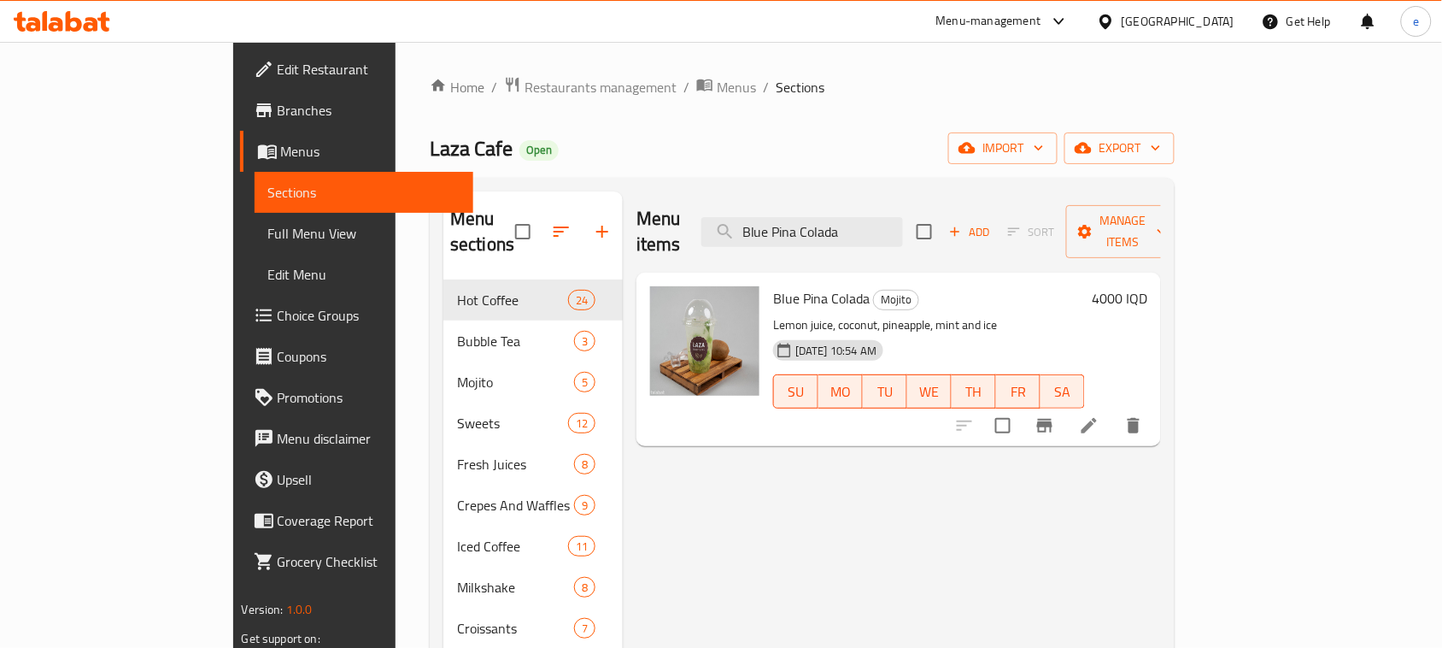
type input "Blue Pina Colada"
click at [1100, 415] on icon at bounding box center [1089, 425] width 21 height 21
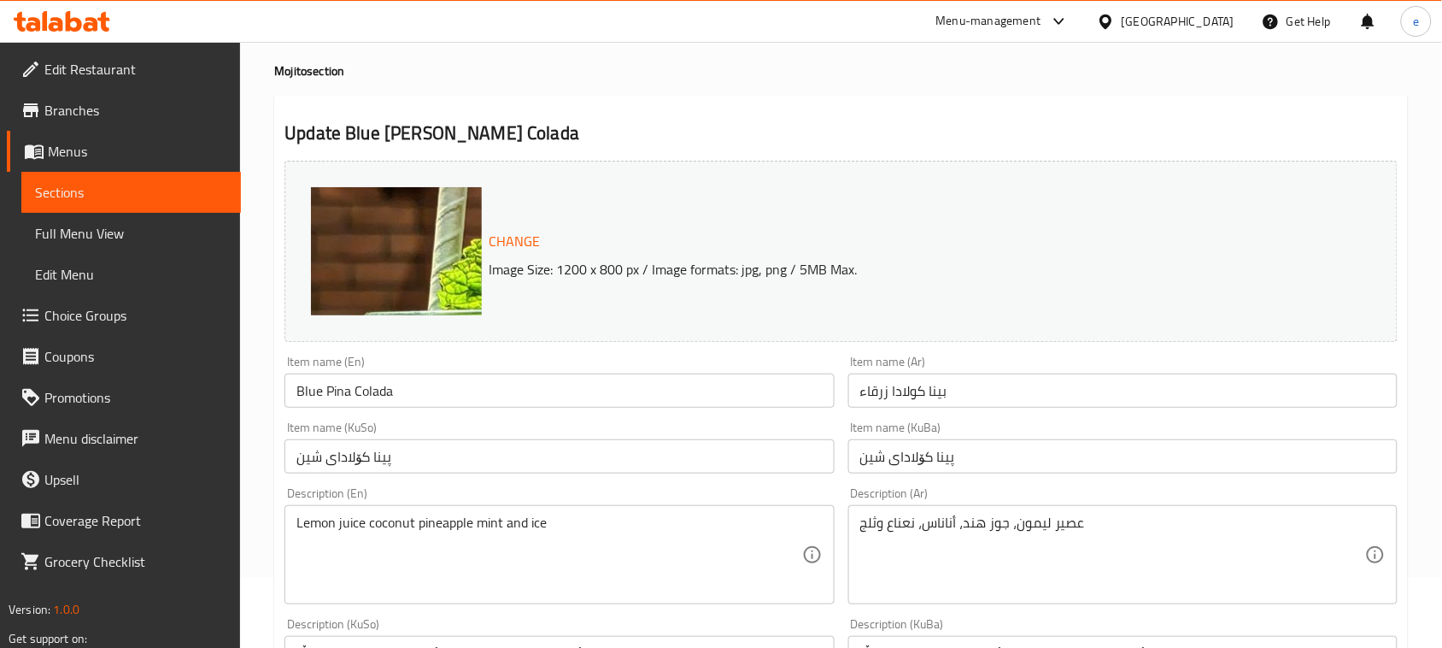
scroll to position [214, 0]
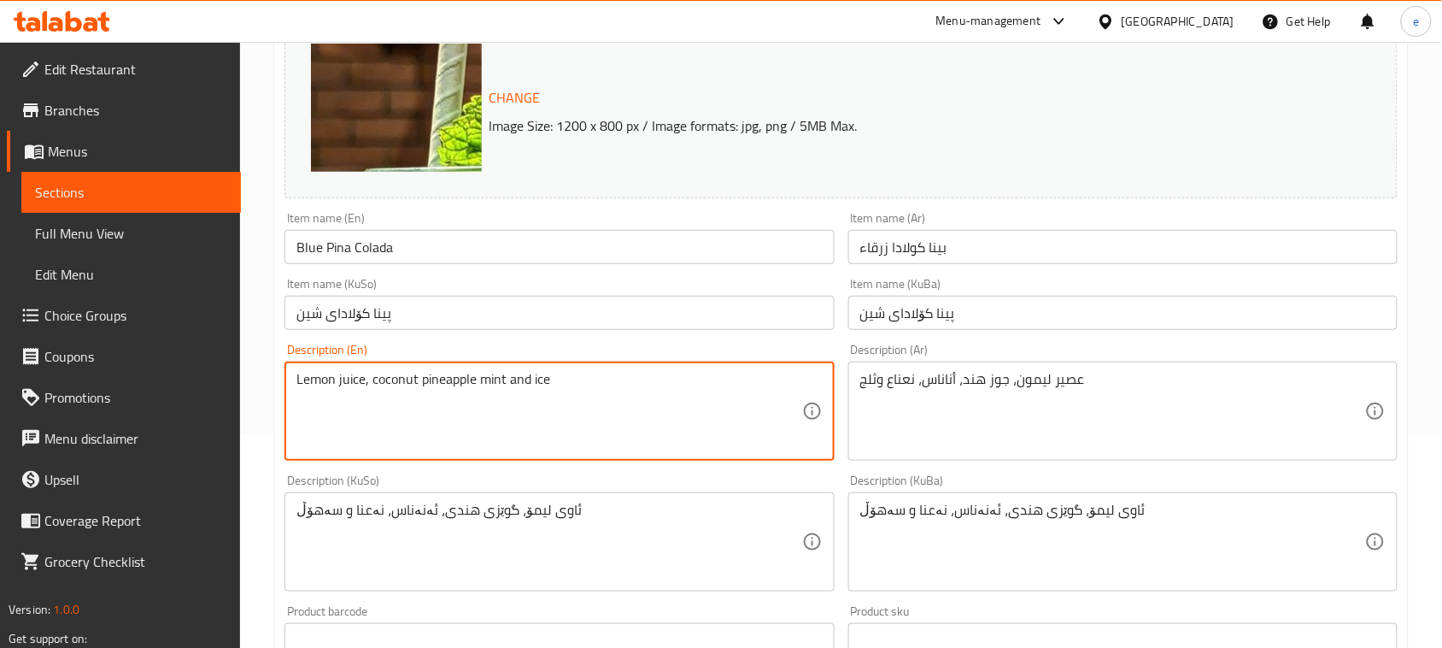
click at [419, 378] on textarea "Lemon juice, coconut pineapple mint and ice" at bounding box center [548, 411] width 505 height 81
click at [478, 383] on textarea "Lemon juice, coconut, pineapple mint and ice" at bounding box center [548, 411] width 505 height 81
click at [625, 406] on textarea "Lemon juice, coconut, pineapple, mint and ice" at bounding box center [548, 411] width 505 height 81
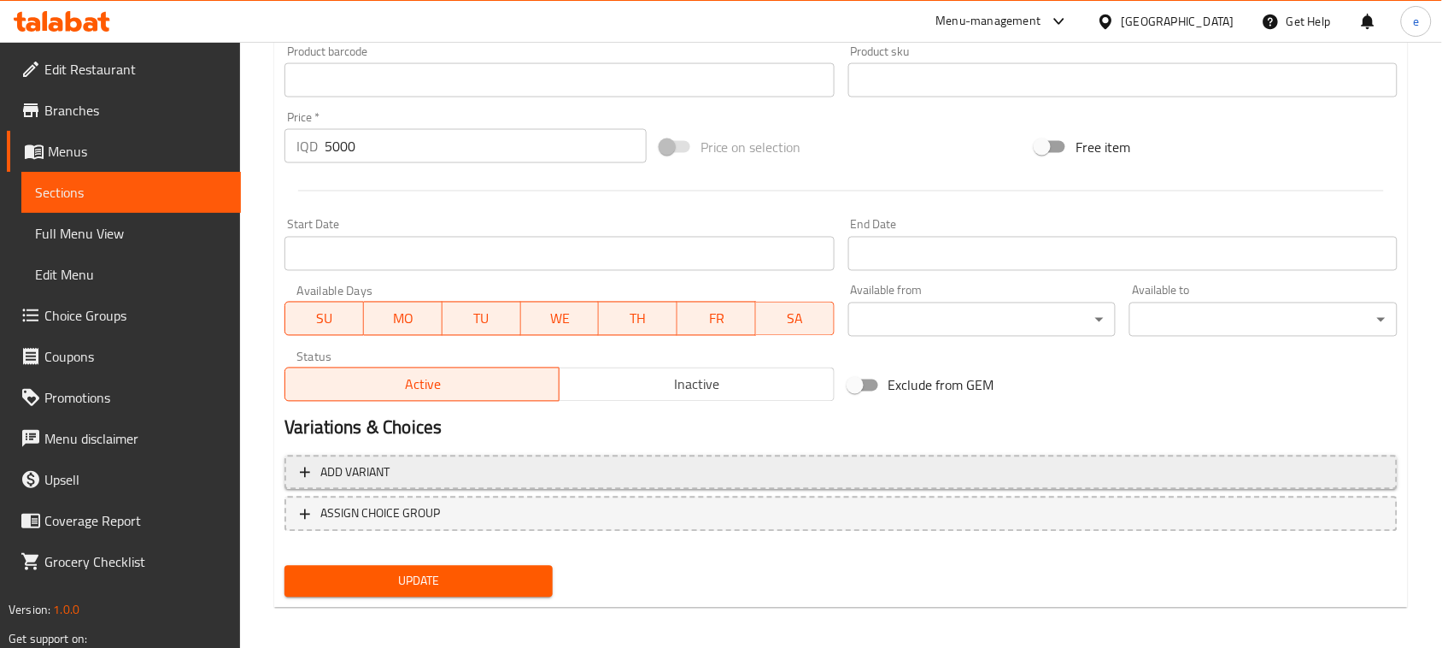
scroll to position [778, 0]
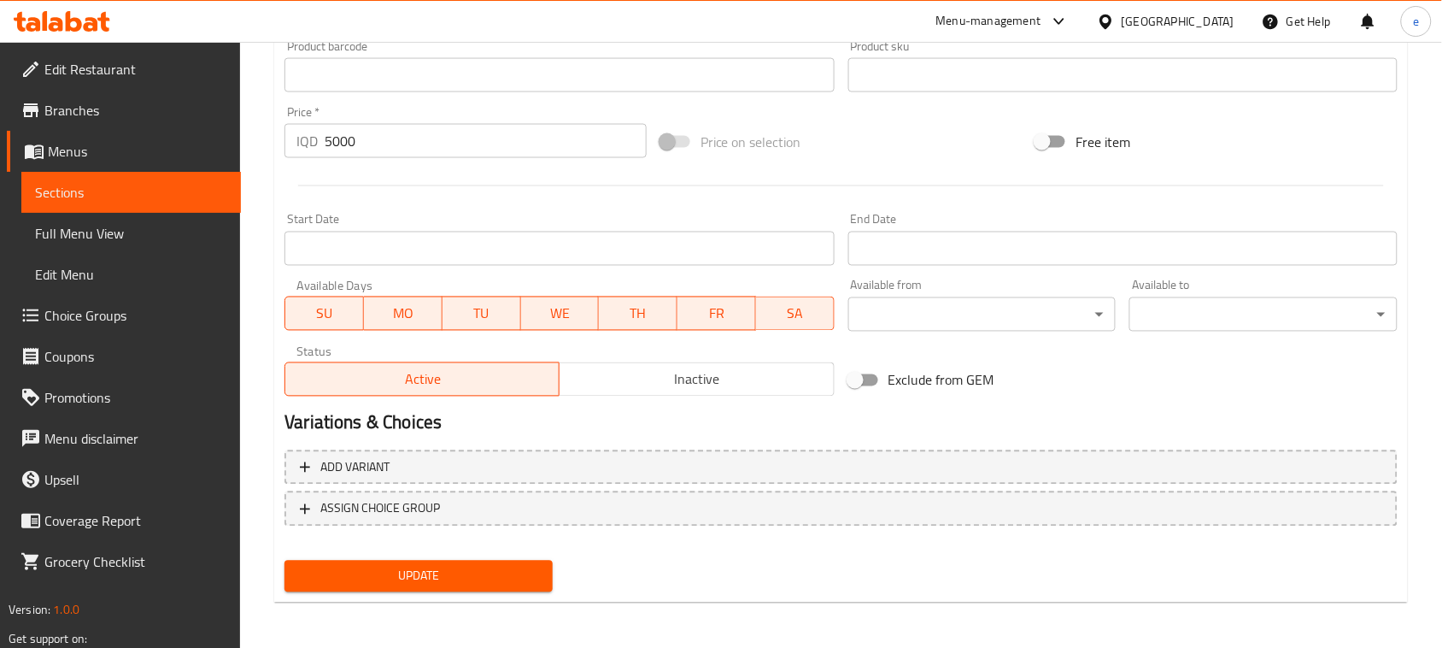
type textarea "Lemon juice, coconut, pineapple, mint and ice"
click at [515, 571] on span "Update" at bounding box center [418, 576] width 241 height 21
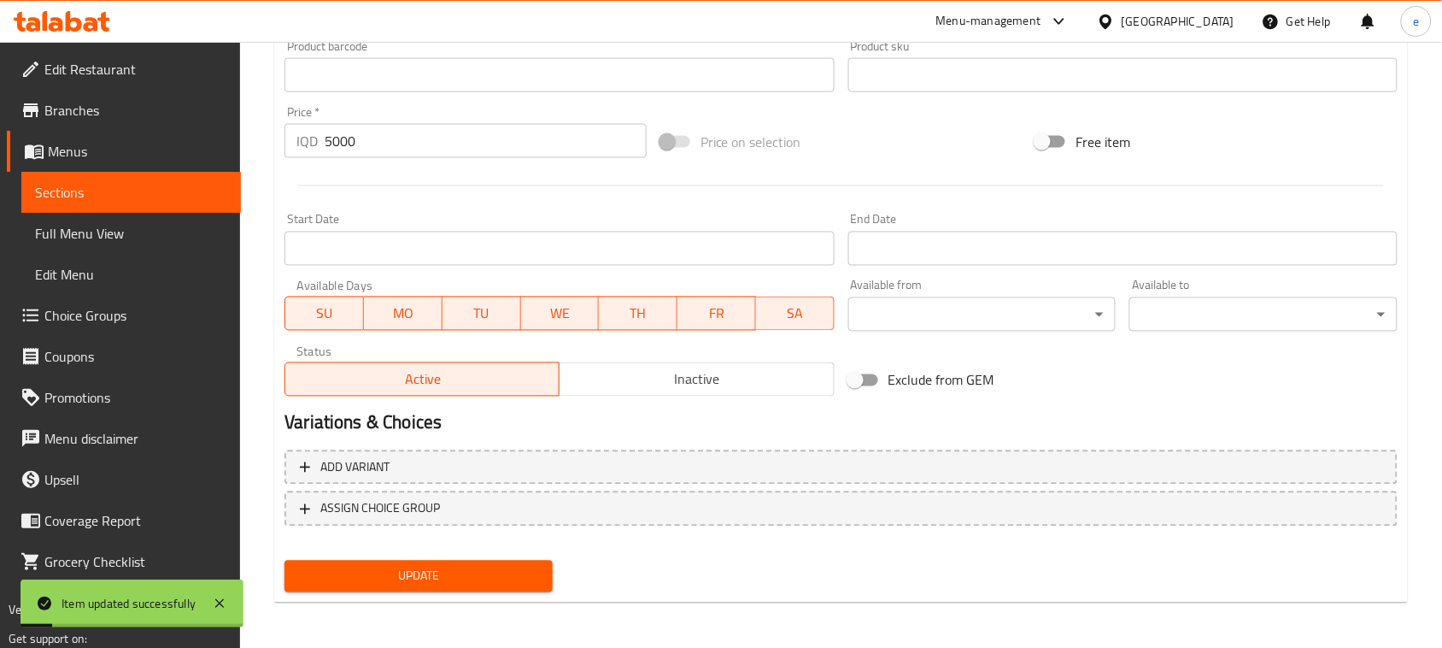
click at [144, 178] on link "Sections" at bounding box center [131, 192] width 220 height 41
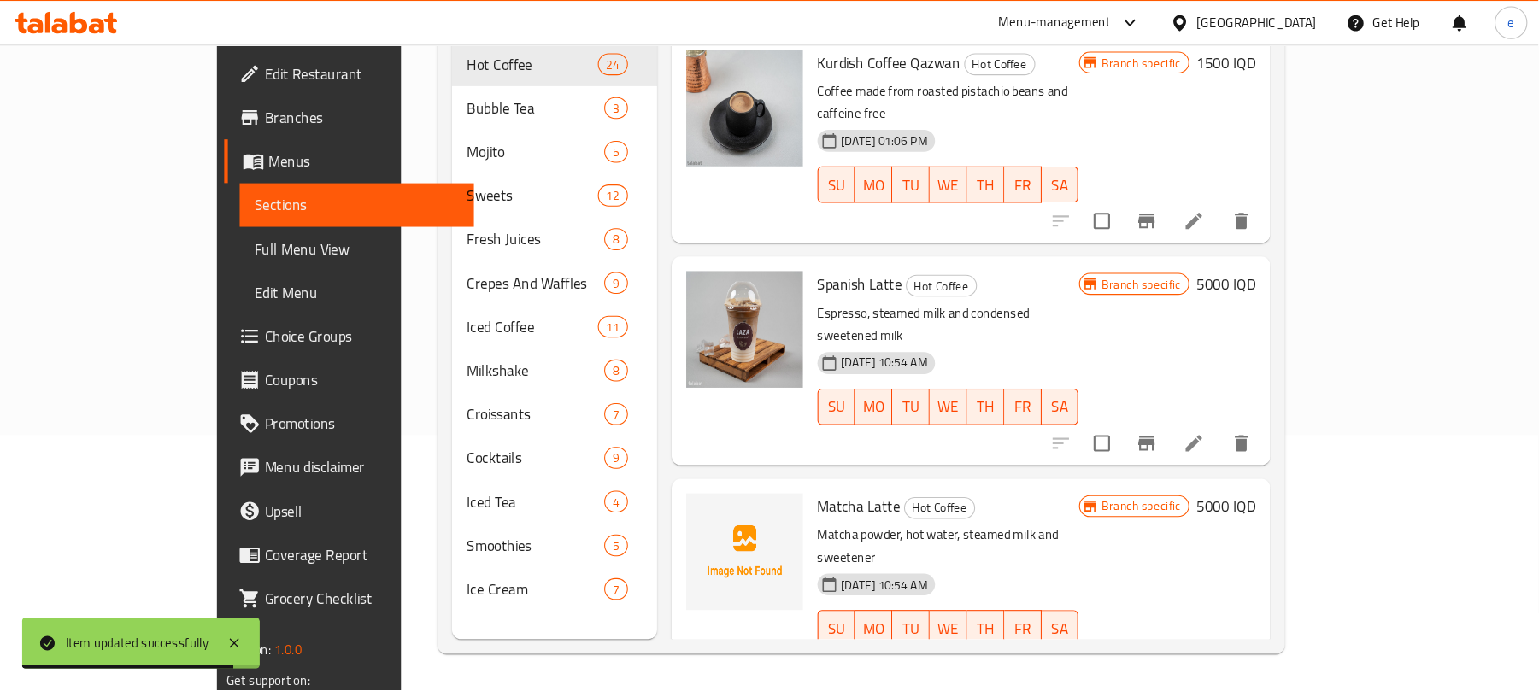
scroll to position [240, 0]
